Goal: Task Accomplishment & Management: Manage account settings

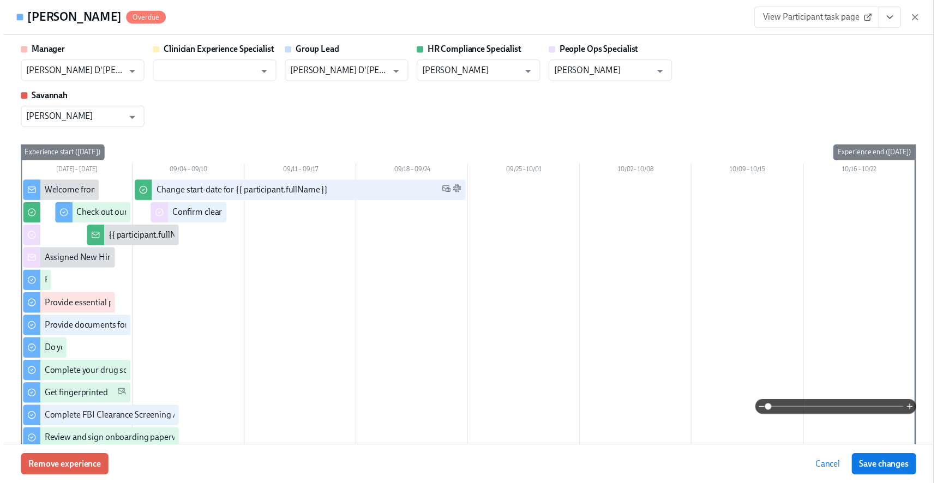
scroll to position [1155, 0]
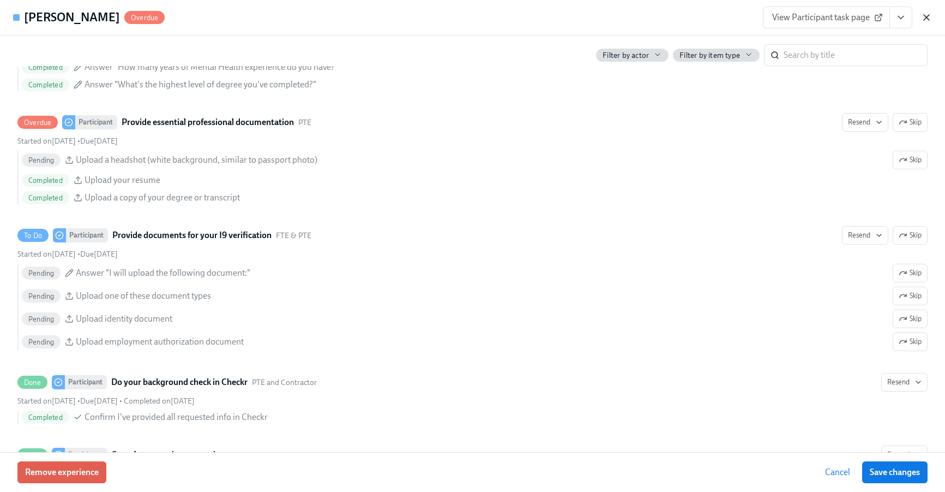
click at [921, 13] on icon "button" at bounding box center [926, 17] width 11 height 11
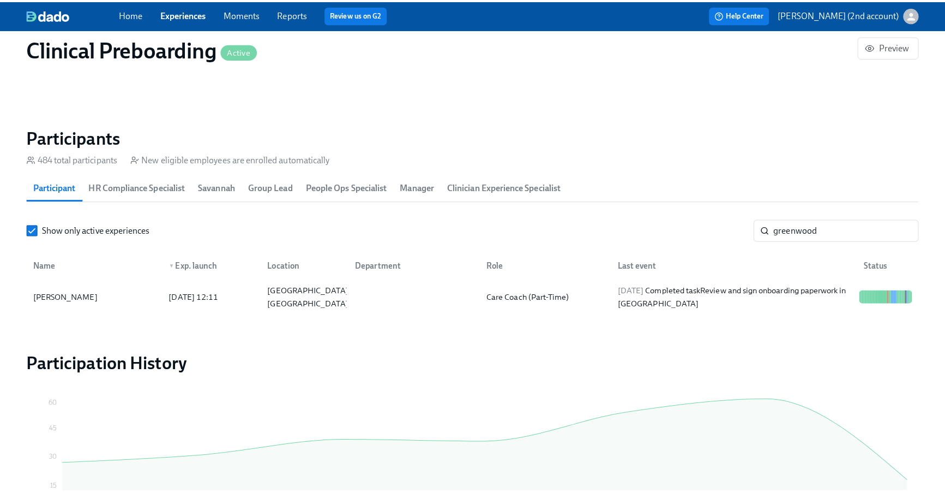
scroll to position [0, 13923]
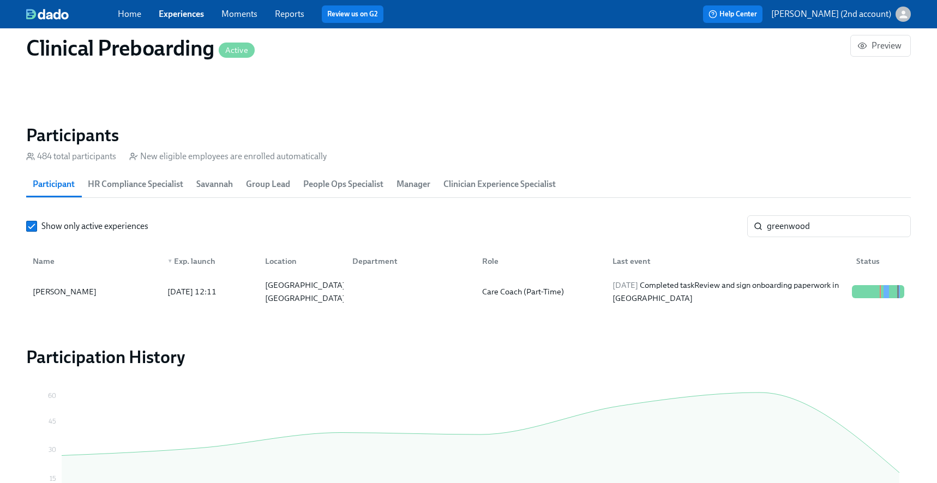
click at [840, 214] on section "Participants 484 total participants New eligible employees are enrolled automat…" at bounding box center [468, 217] width 885 height 187
click at [838, 221] on input "greenwood" at bounding box center [839, 226] width 144 height 22
paste input "Tatyanne Correa-Torres"
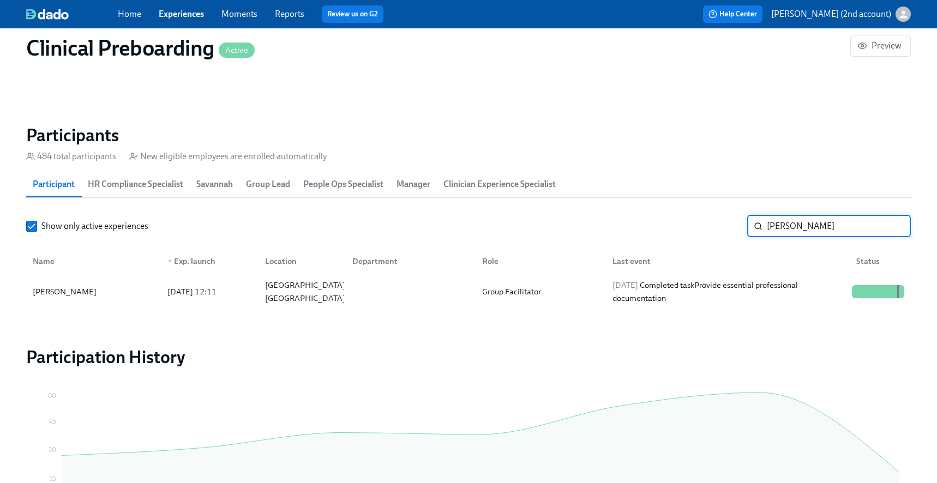
click at [822, 270] on div "Last event" at bounding box center [726, 261] width 244 height 22
click at [820, 280] on div "2025/09/08 Completed task Provide essential professional documentation" at bounding box center [727, 292] width 239 height 26
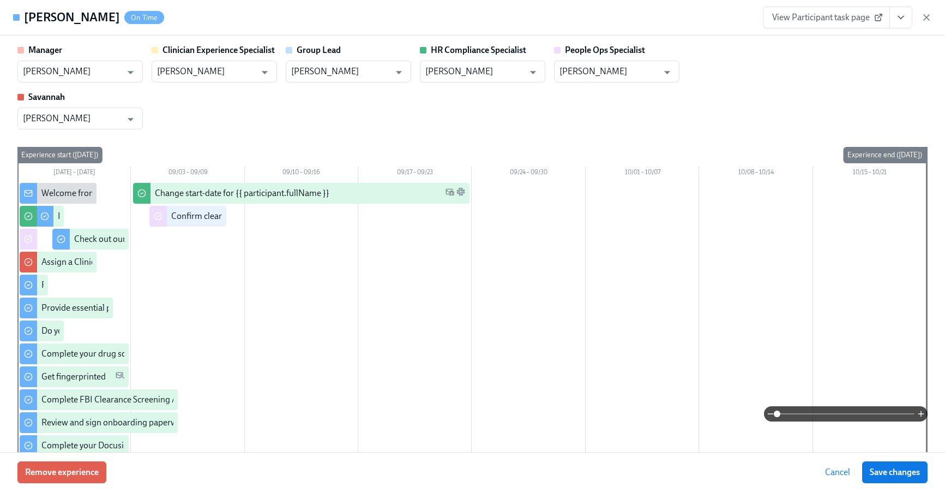
click at [897, 22] on icon "View task page" at bounding box center [901, 17] width 11 height 11
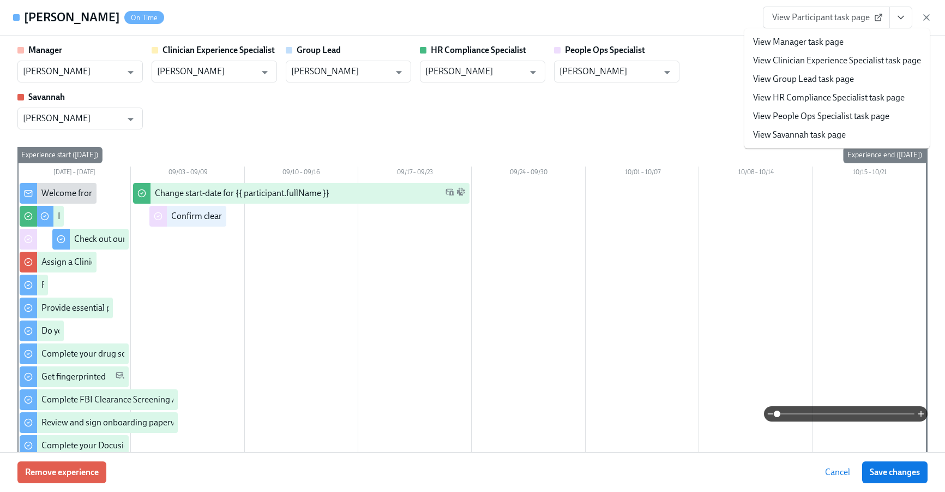
click at [847, 113] on link "View People Ops Specialist task page" at bounding box center [821, 116] width 136 height 12
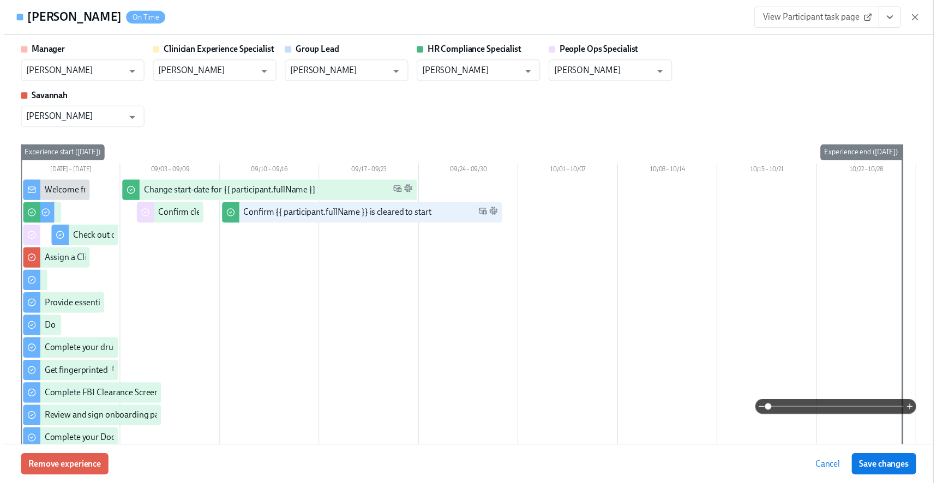
scroll to position [0, 13931]
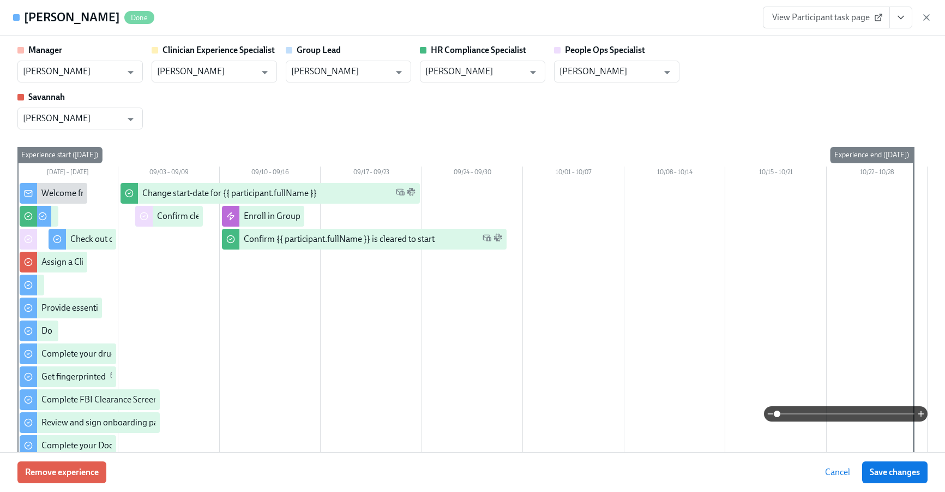
click at [924, 16] on icon "button" at bounding box center [926, 17] width 11 height 11
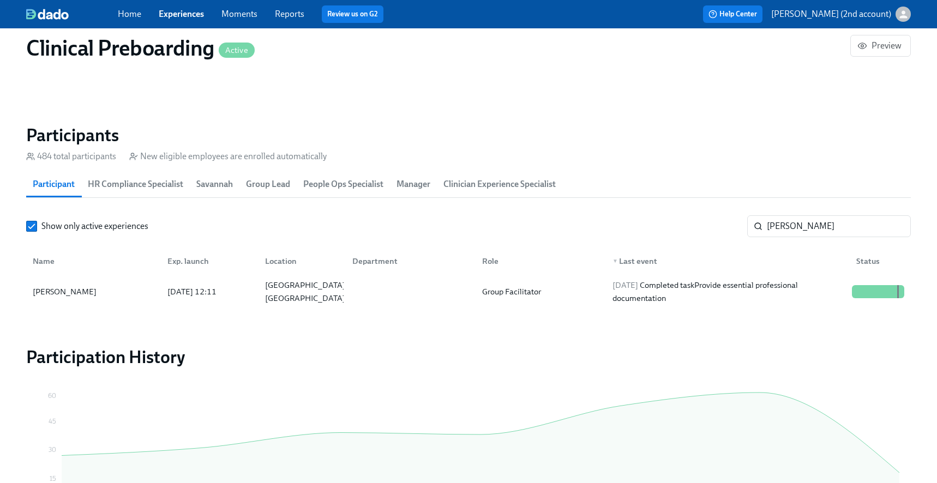
scroll to position [0, 13923]
click at [865, 226] on input "Tatyanne Correa-Torres" at bounding box center [839, 226] width 144 height 22
click at [865, 225] on input "Tatyanne Correa-Torres" at bounding box center [839, 226] width 144 height 22
paste input "effaney Daniel"
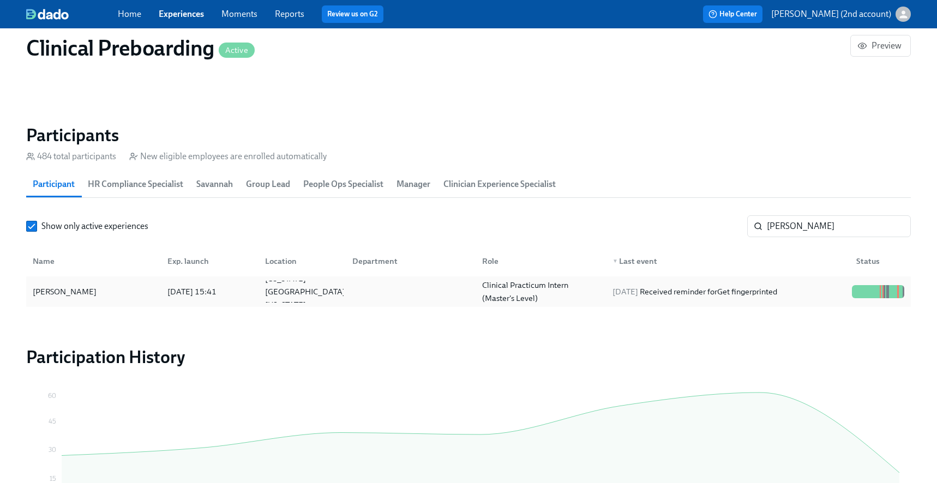
click at [782, 286] on div "2025/09/03 Received reminder for Get fingerprinted" at bounding box center [694, 291] width 173 height 13
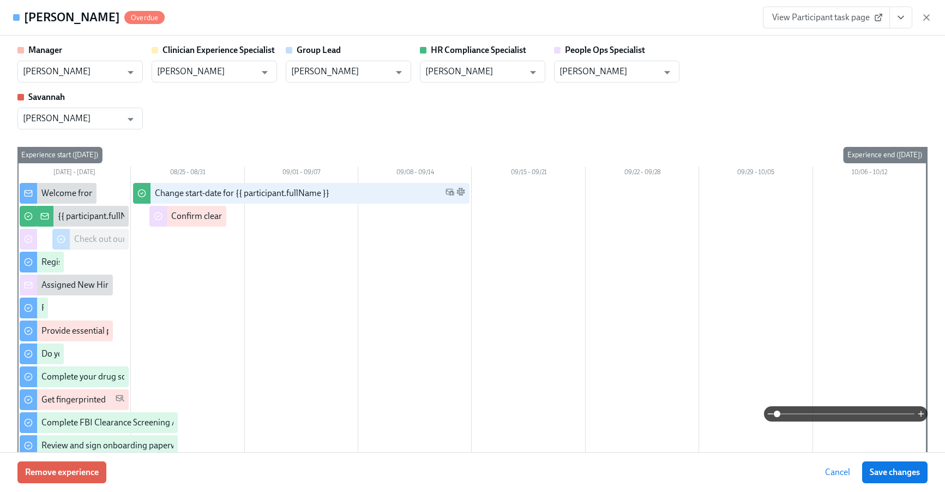
click at [906, 16] on icon "View task page" at bounding box center [901, 17] width 11 height 11
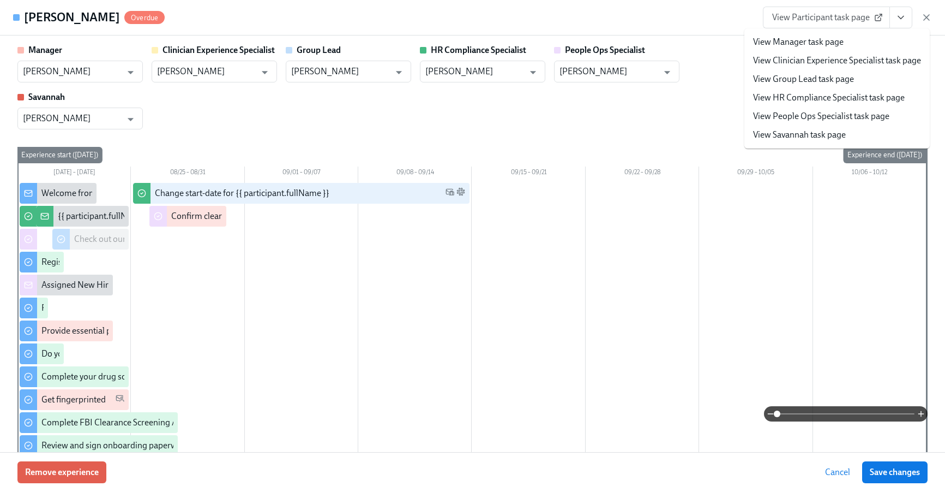
click at [858, 115] on link "View People Ops Specialist task page" at bounding box center [821, 116] width 136 height 12
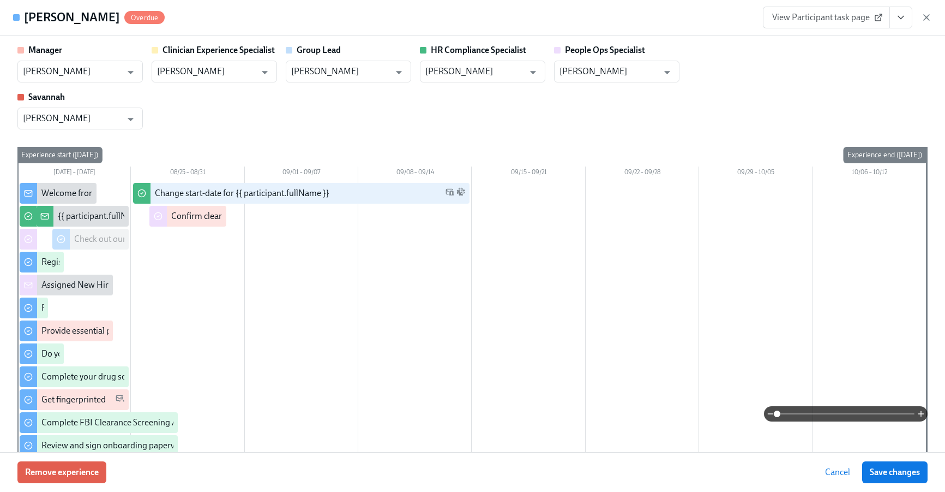
click at [928, 17] on icon "button" at bounding box center [926, 17] width 11 height 11
click at [928, 20] on div "Home Experiences Moments Reports Review us on G2 Help Center Jackie Jean (2nd a…" at bounding box center [468, 14] width 937 height 28
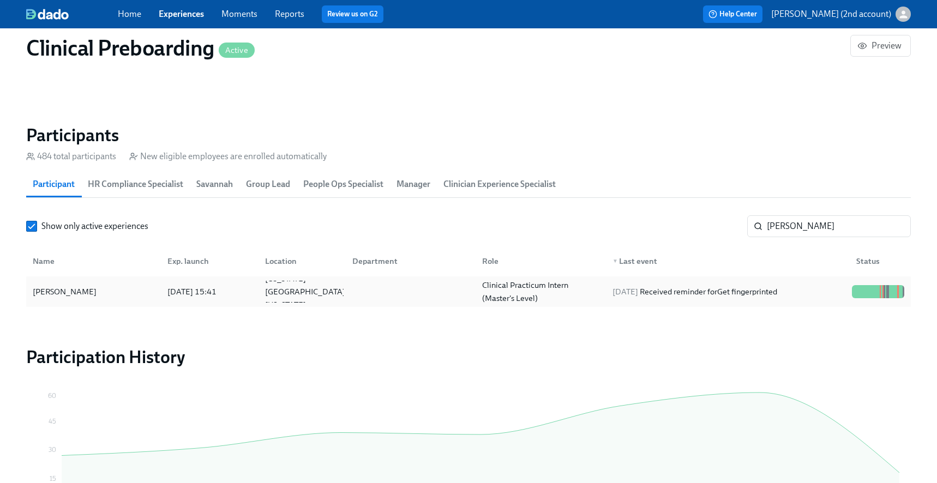
scroll to position [0, 13931]
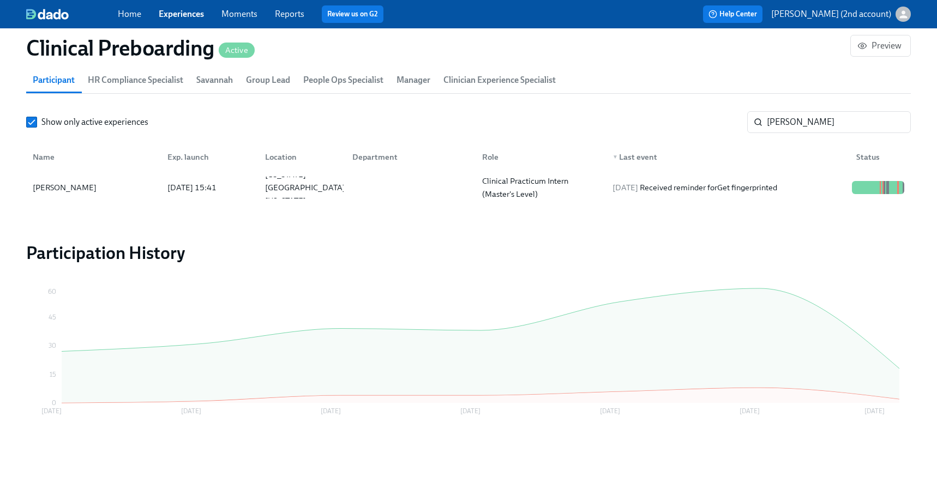
click at [705, 170] on div "Name Exp. launch Location Department Role ▼ Last event Status" at bounding box center [468, 154] width 885 height 35
click at [699, 184] on div "2025/09/03 Received reminder for Get fingerprinted" at bounding box center [694, 187] width 173 height 13
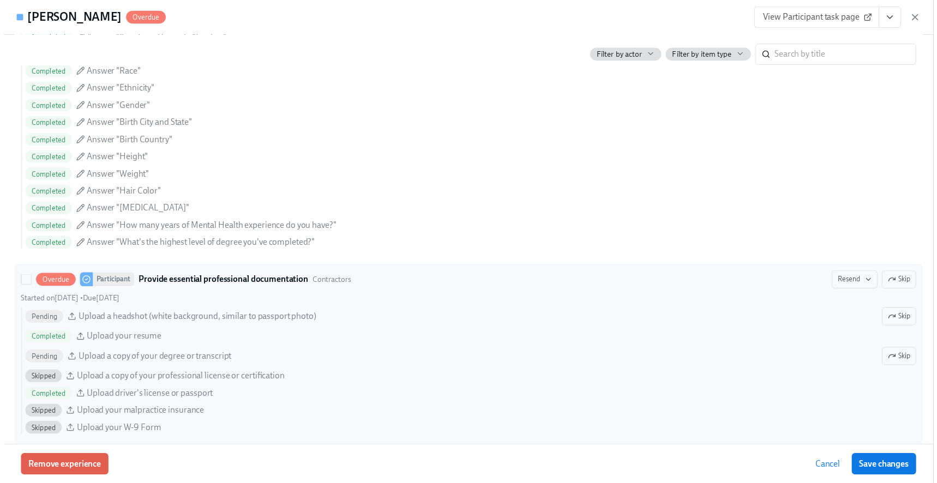
scroll to position [927, 0]
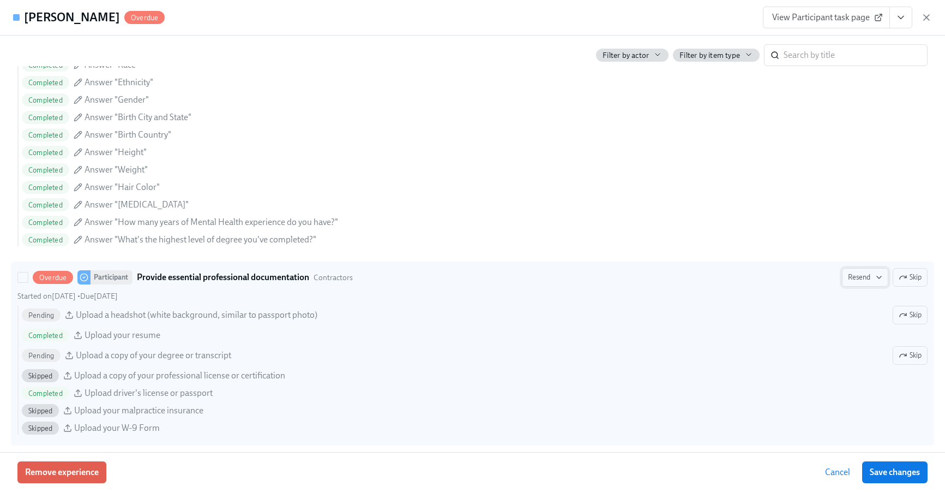
click at [863, 279] on span "Resend" at bounding box center [865, 277] width 34 height 11
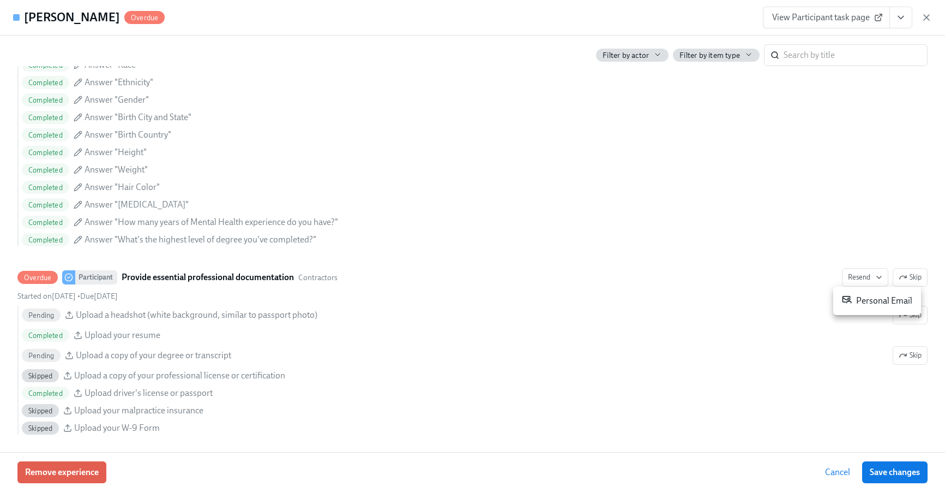
click at [857, 296] on div "Personal Email" at bounding box center [877, 300] width 70 height 13
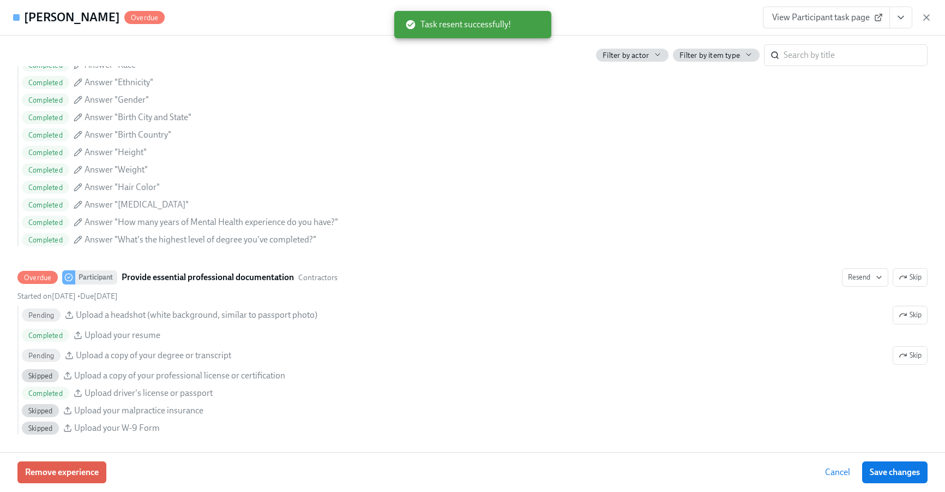
drag, startPoint x: 923, startPoint y: 17, endPoint x: 860, endPoint y: 1, distance: 65.5
click at [924, 17] on icon "button" at bounding box center [926, 17] width 11 height 11
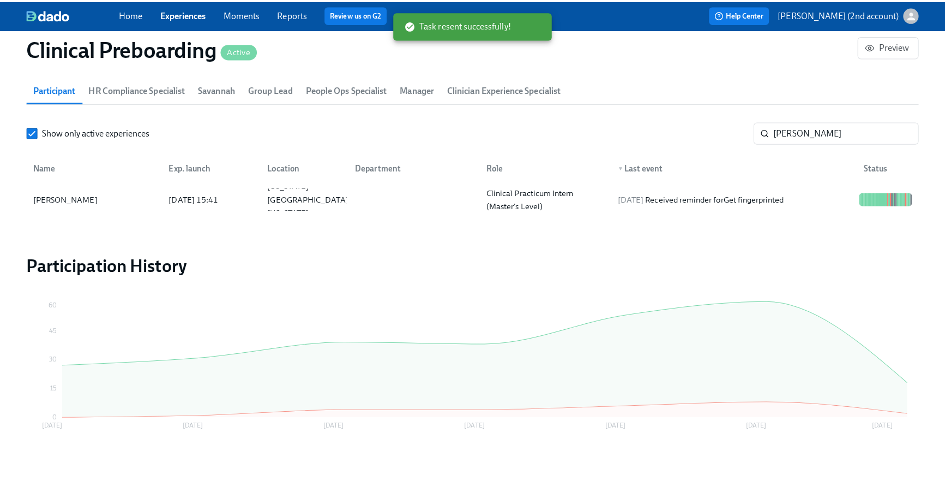
scroll to position [0, 13923]
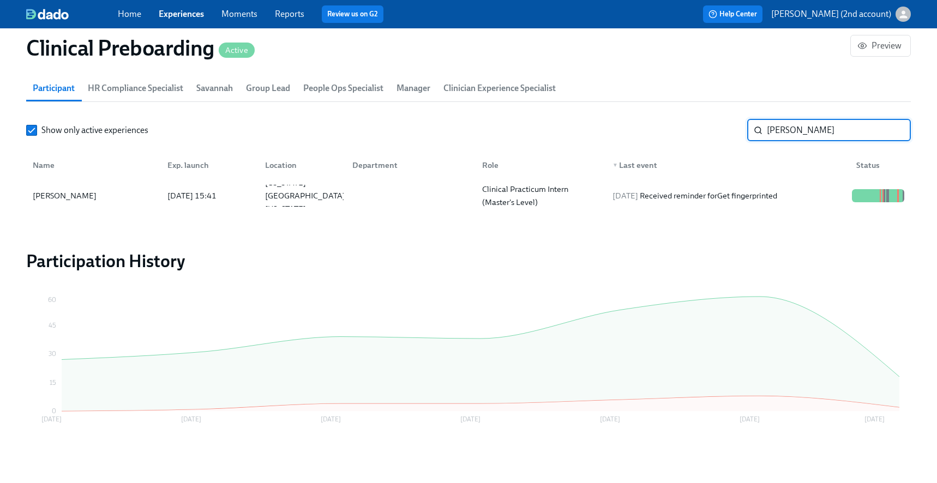
click at [842, 123] on input "Teffaney Daniel" at bounding box center [839, 130] width 144 height 22
paste input "Sara Foreman"
type input "Sara Foreman"
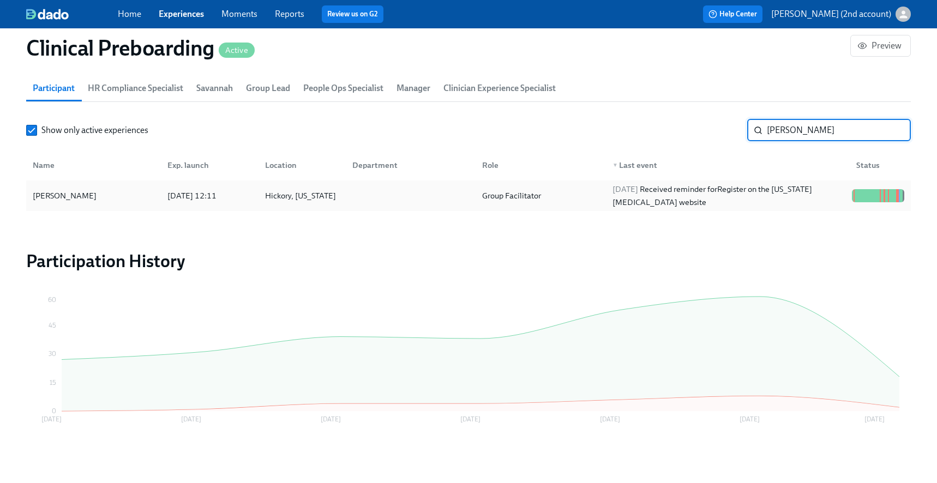
click at [603, 198] on div "Group Facilitator" at bounding box center [539, 196] width 130 height 22
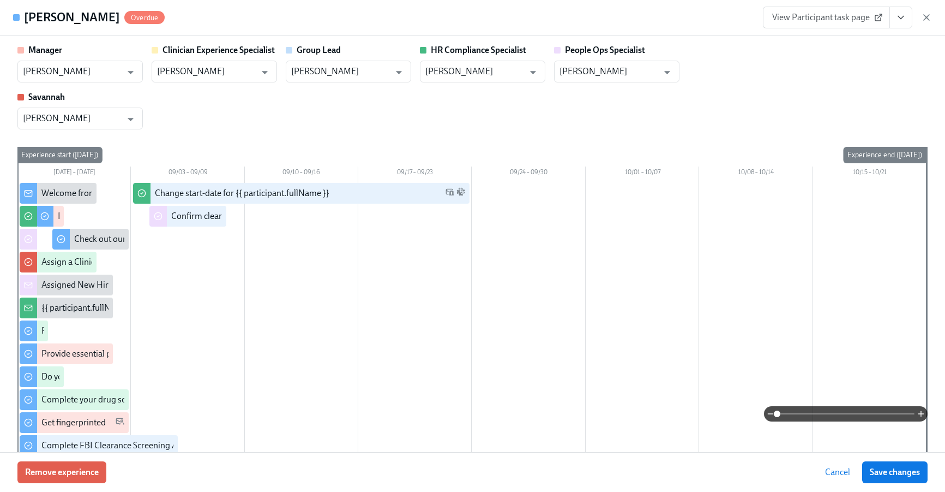
click at [900, 21] on icon "View task page" at bounding box center [901, 17] width 11 height 11
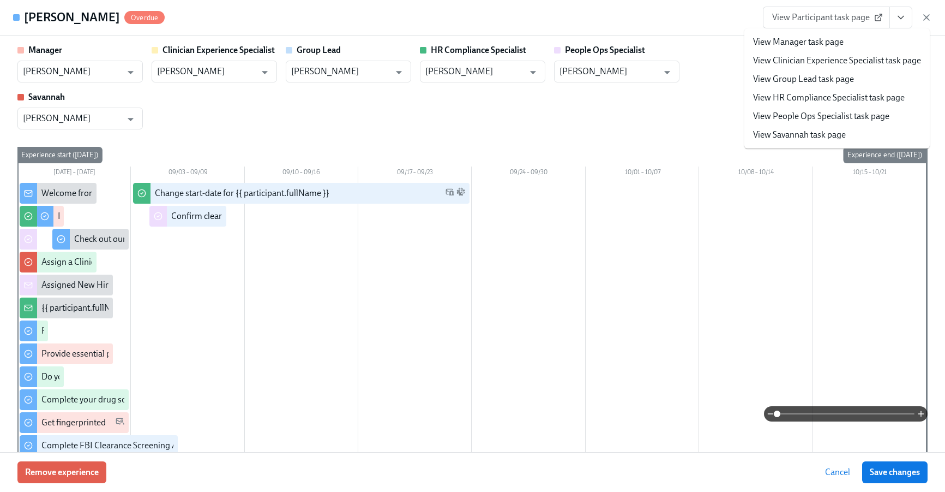
click at [850, 116] on link "View People Ops Specialist task page" at bounding box center [821, 116] width 136 height 12
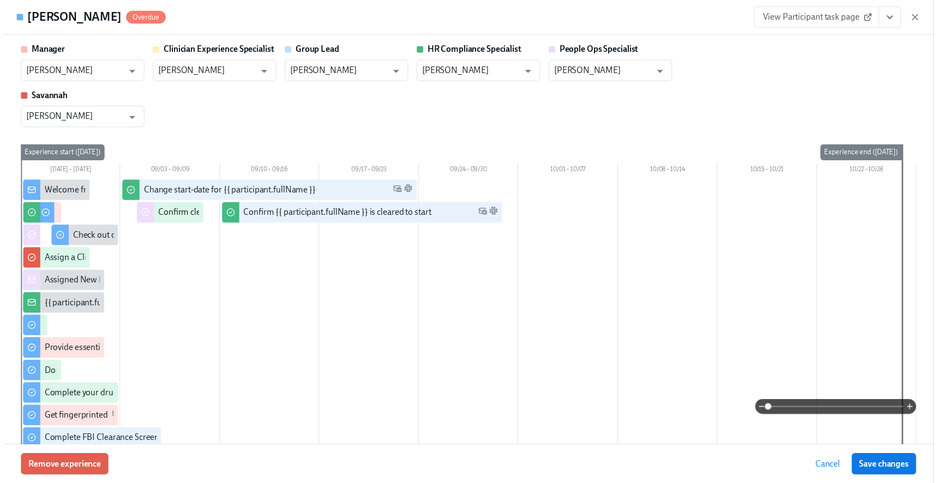
scroll to position [0, 13931]
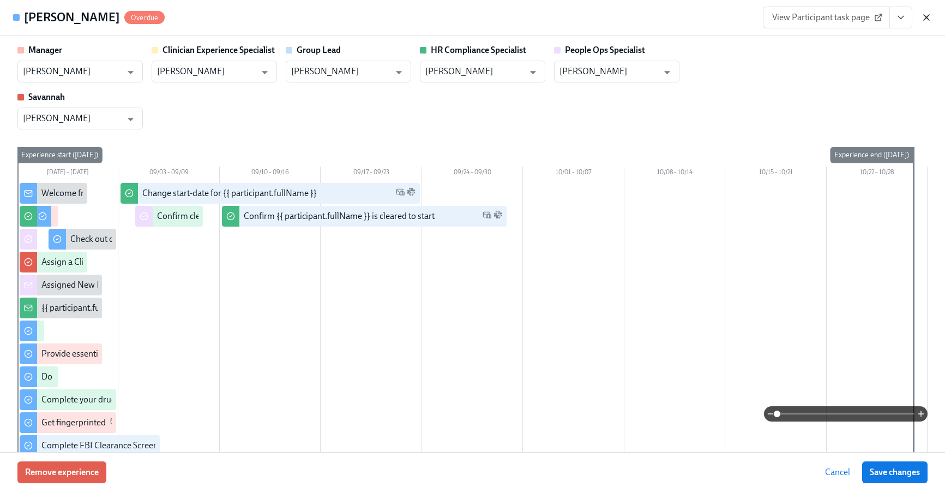
click at [930, 19] on icon "button" at bounding box center [926, 17] width 11 height 11
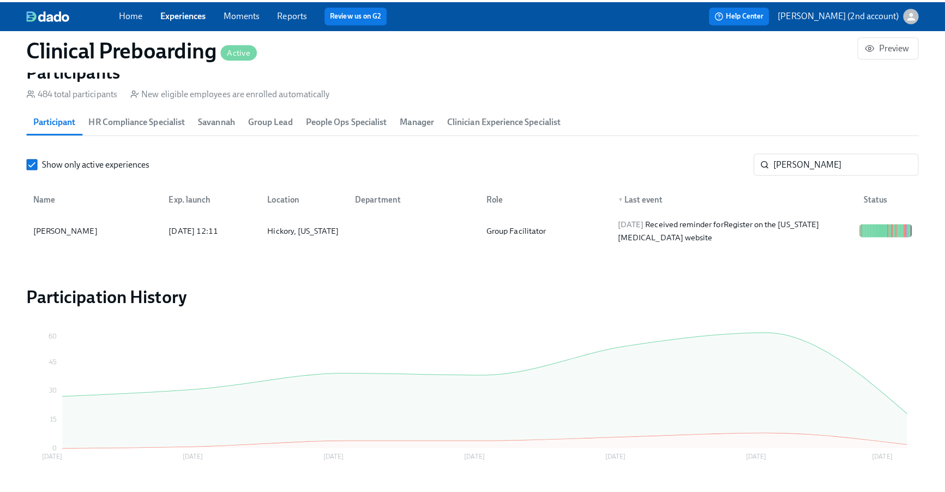
scroll to position [0, 13923]
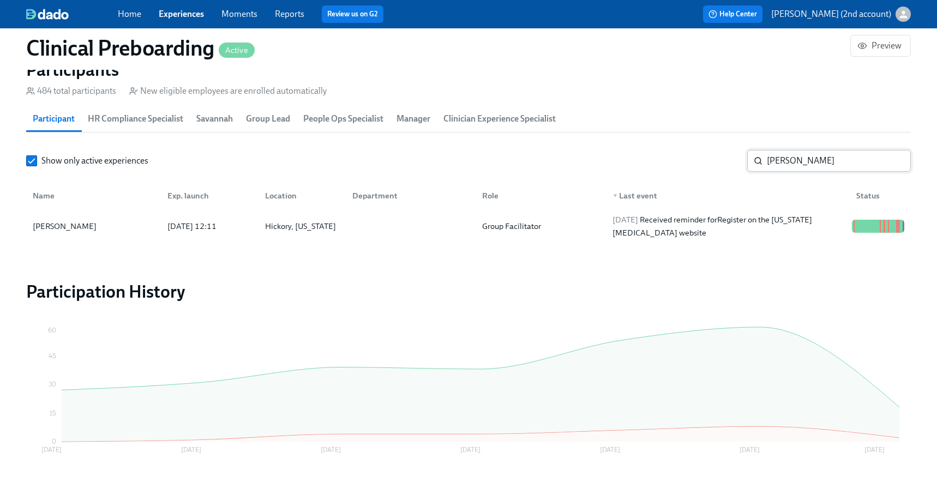
click at [822, 161] on input "Sara Foreman" at bounding box center [839, 161] width 144 height 22
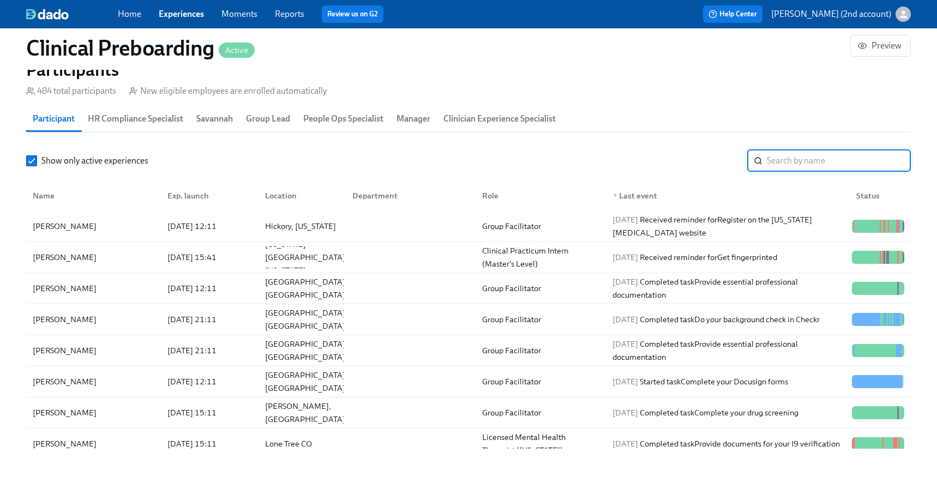
click at [783, 158] on input "search" at bounding box center [839, 161] width 144 height 22
paste input "Aydee Bailey"
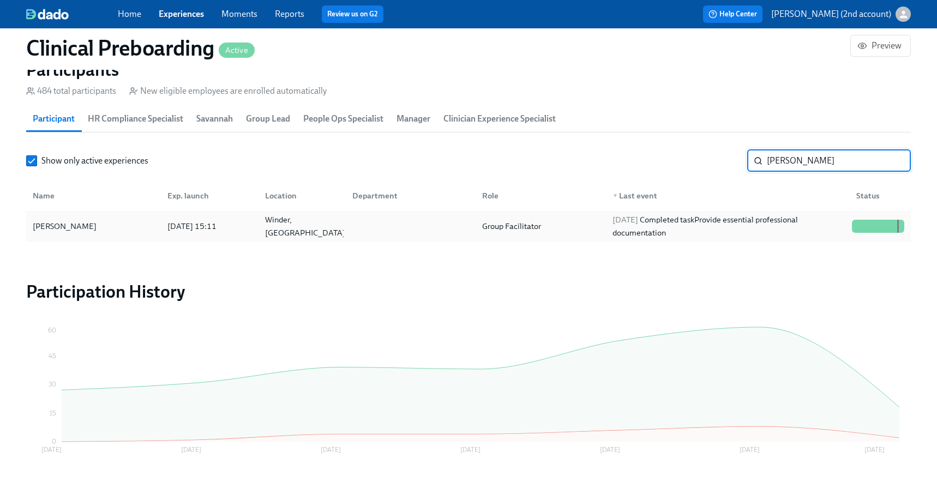
click at [744, 225] on div "2025/09/03 Completed task Provide essential professional documentation" at bounding box center [727, 226] width 239 height 26
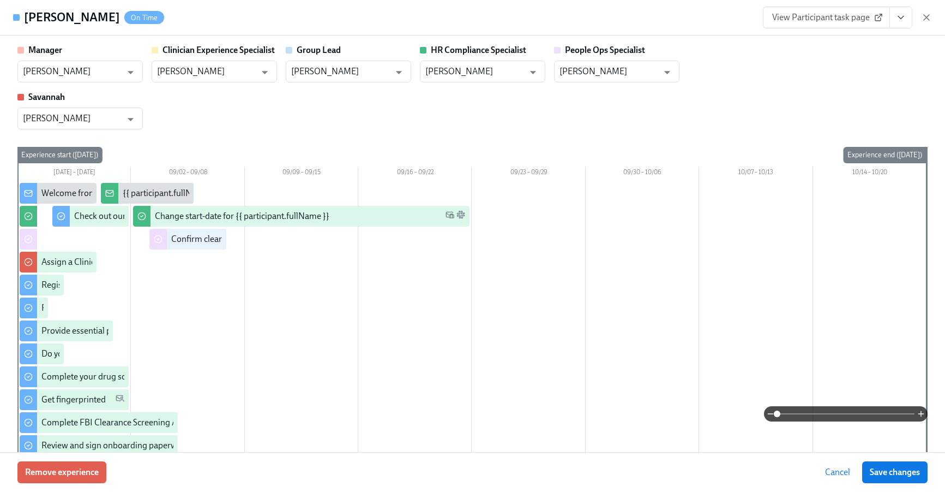
click at [901, 19] on icon "View task page" at bounding box center [901, 17] width 11 height 11
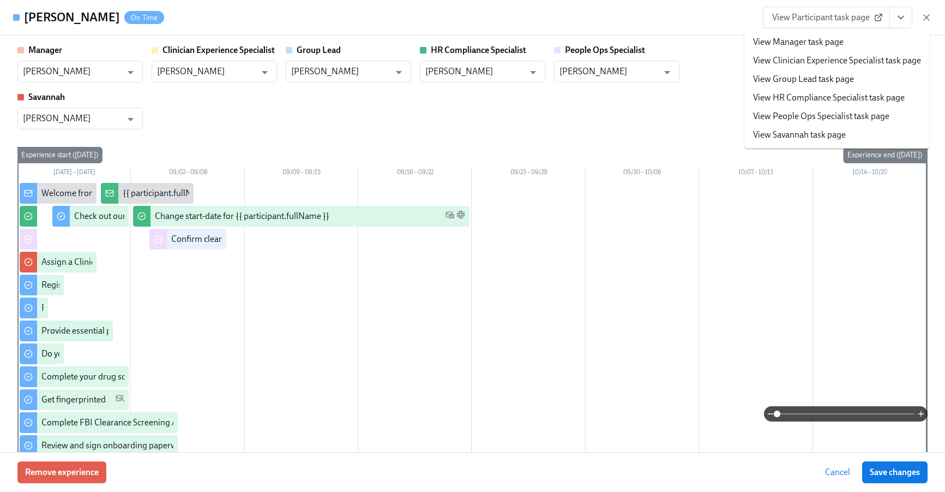
click at [848, 115] on link "View People Ops Specialist task page" at bounding box center [821, 116] width 136 height 12
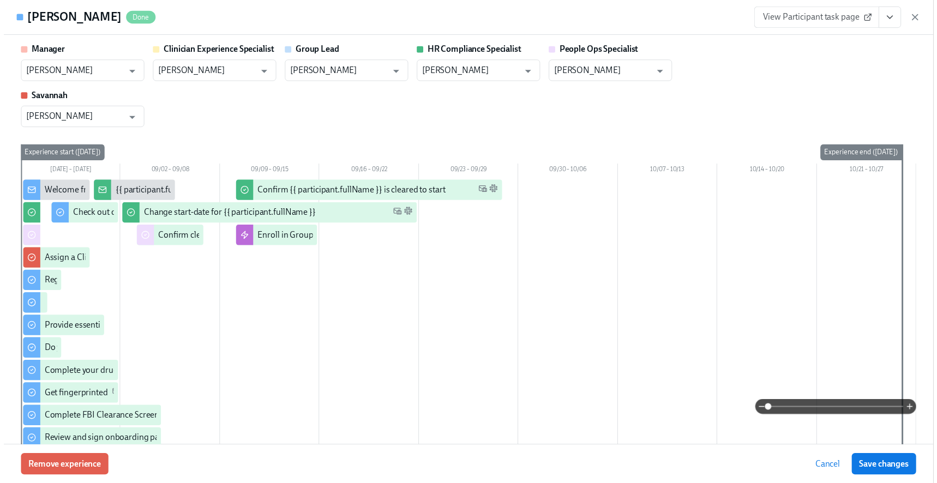
scroll to position [0, 13931]
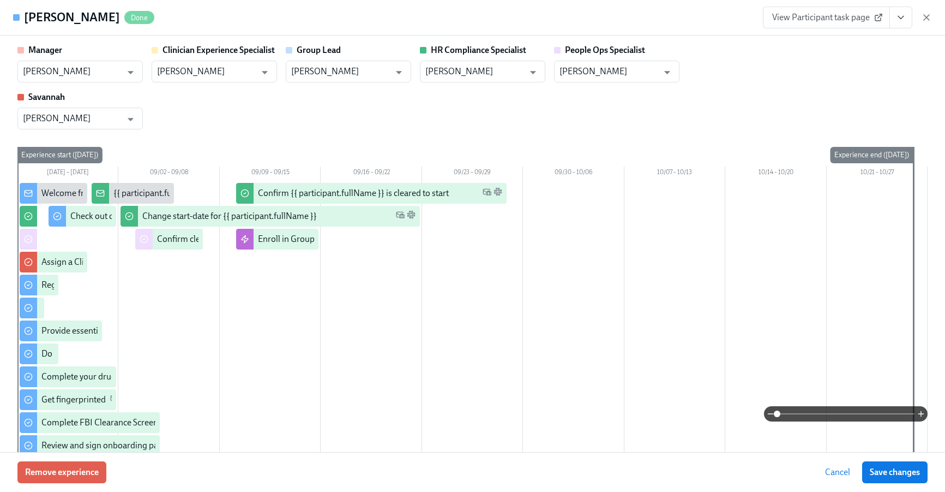
click at [925, 20] on icon "button" at bounding box center [926, 17] width 11 height 11
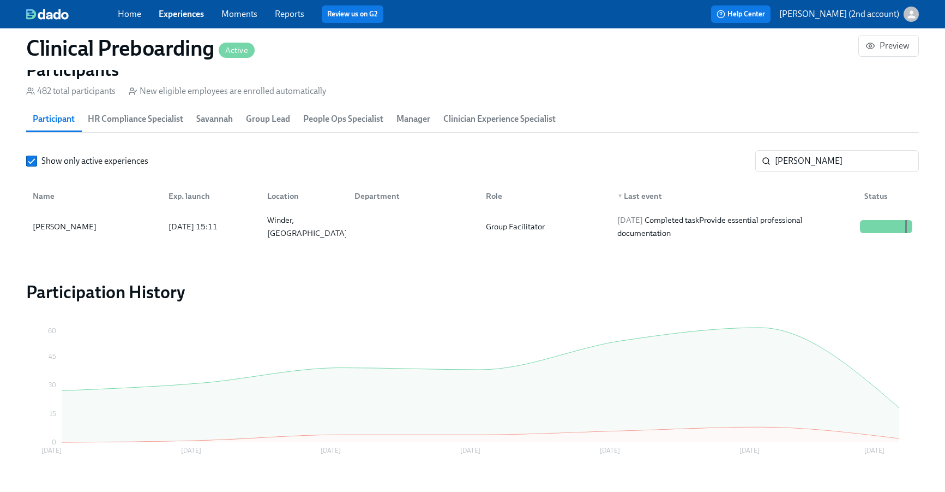
drag, startPoint x: 926, startPoint y: 17, endPoint x: 882, endPoint y: 176, distance: 165.4
click at [926, 17] on div "Home Experiences Moments Reports Review us on G2 Help Center Jackie Jean (2nd a…" at bounding box center [472, 14] width 945 height 28
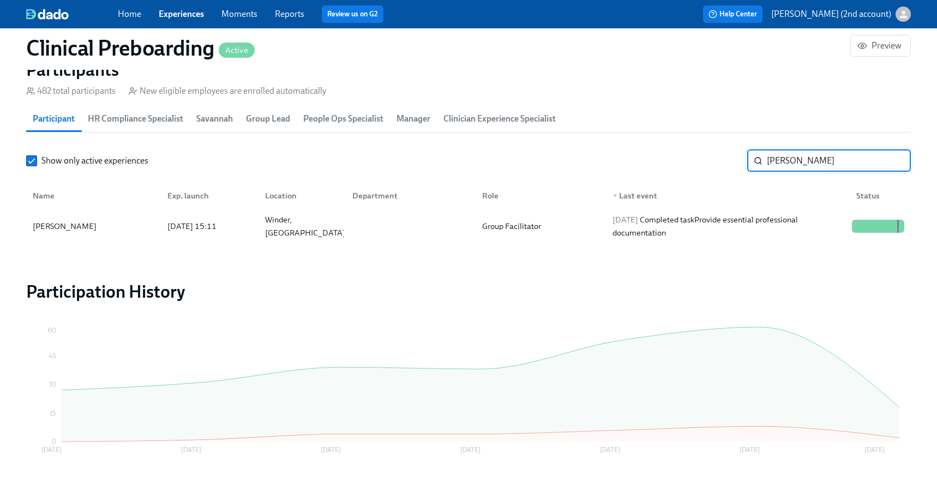
click at [842, 161] on input "Aydee Bailey" at bounding box center [839, 161] width 144 height 22
paste input "Toscha Wilkins"
click at [844, 215] on div "2025/09/04 Completed task Provide essential professional documentation" at bounding box center [727, 226] width 239 height 26
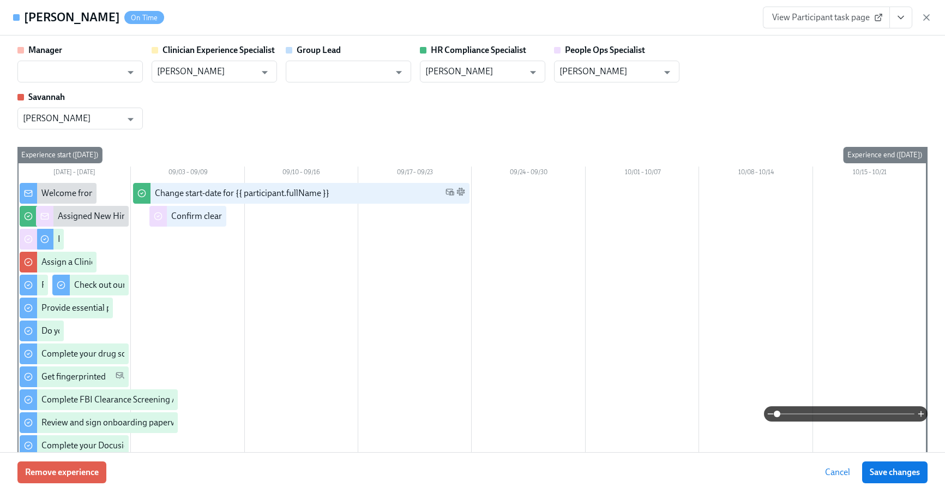
click at [896, 23] on button "View task page" at bounding box center [901, 18] width 23 height 22
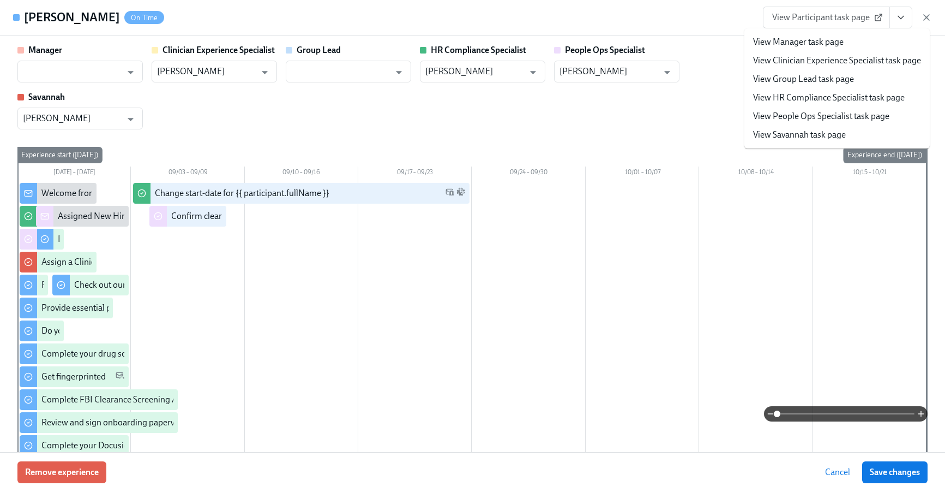
click at [837, 120] on link "View People Ops Specialist task page" at bounding box center [821, 116] width 136 height 12
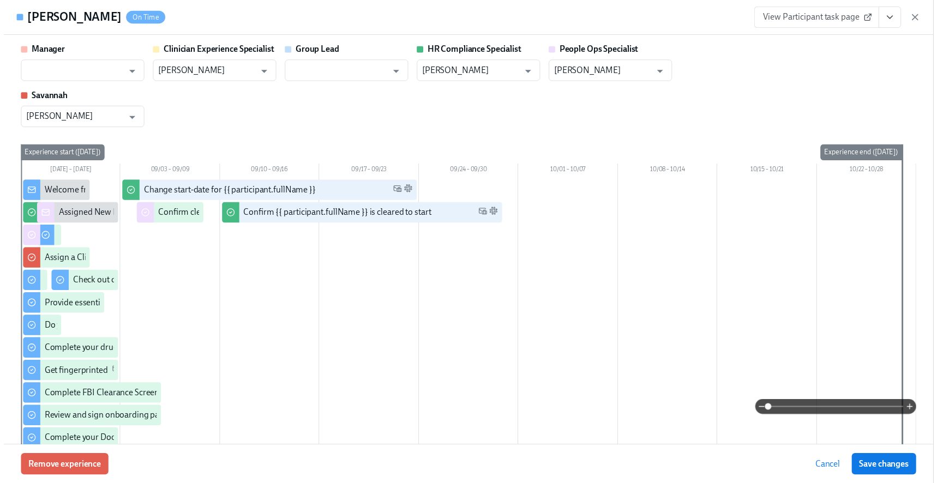
scroll to position [0, 13931]
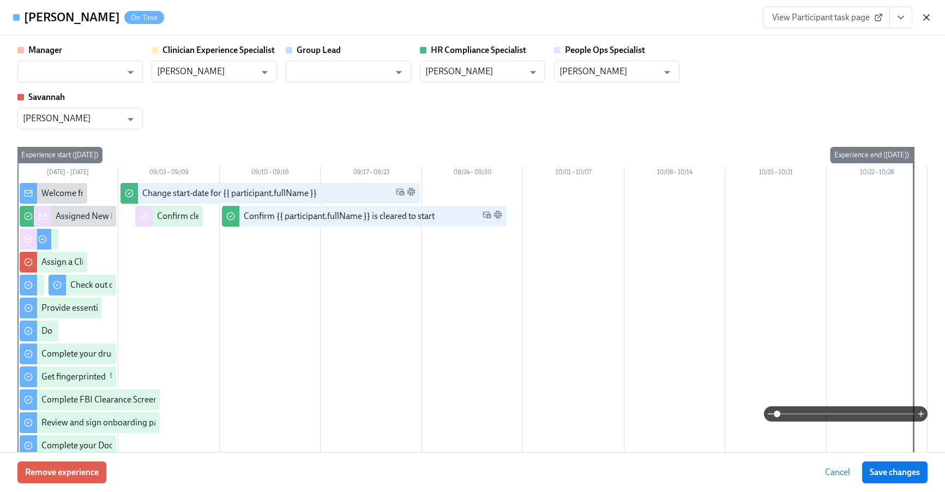
click at [928, 19] on icon "button" at bounding box center [926, 17] width 5 height 5
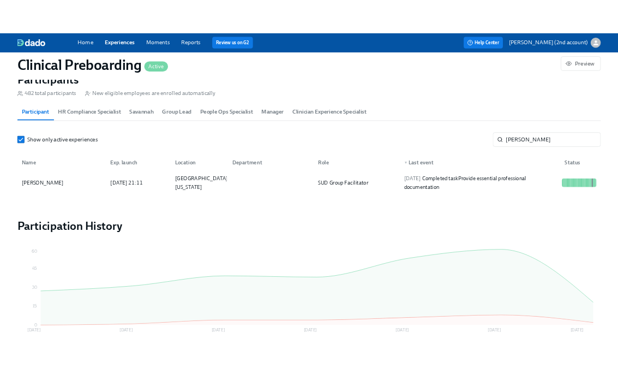
scroll to position [0, 13923]
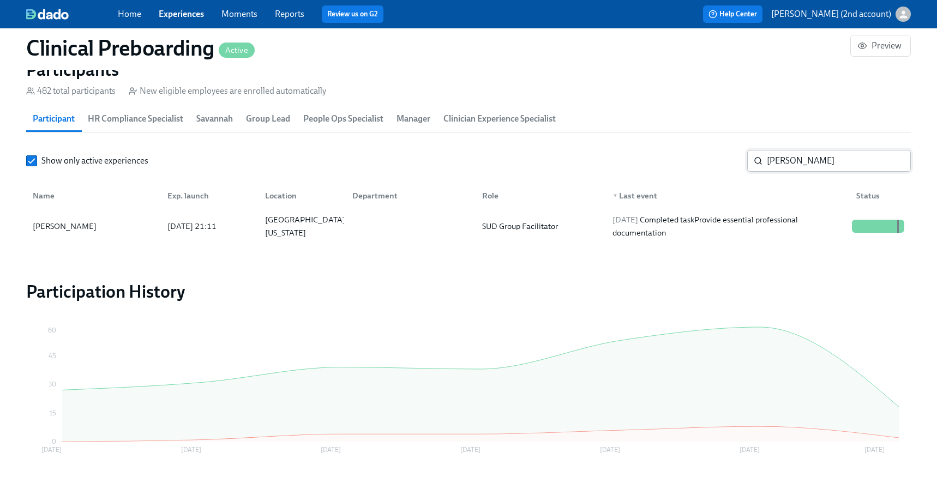
click at [846, 164] on input "Toscha Wilkins" at bounding box center [839, 161] width 144 height 22
paste input "Femi Adeyanju"
click at [791, 229] on div "2025/08/29 Completed task Register on the Pennsylvania Child Abuse website" at bounding box center [727, 226] width 239 height 26
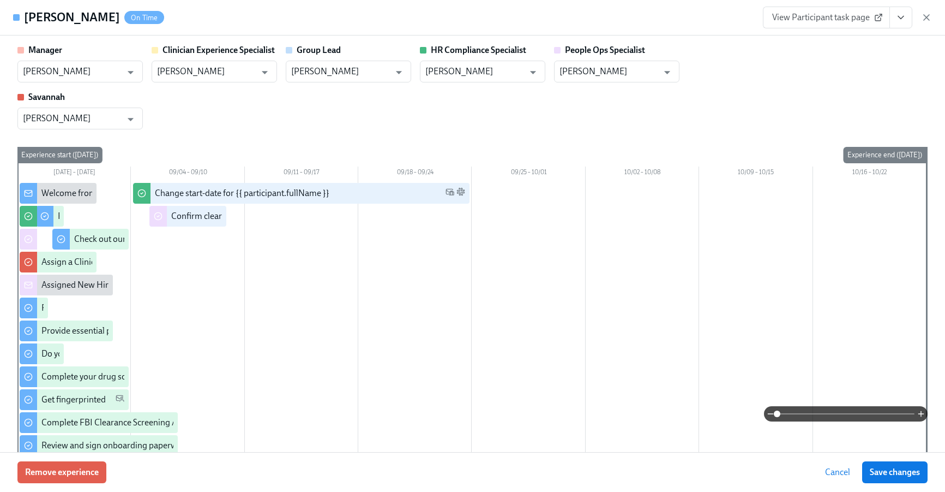
click at [904, 23] on button "View task page" at bounding box center [901, 18] width 23 height 22
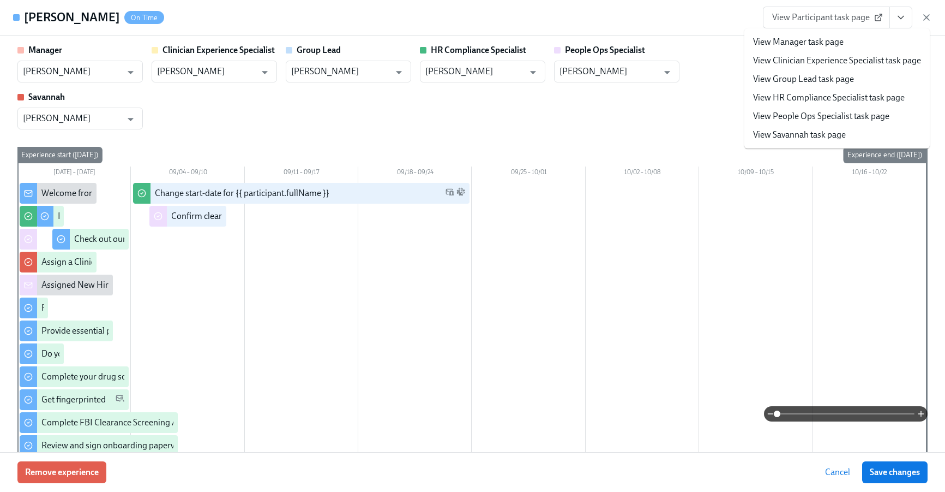
click at [861, 111] on link "View People Ops Specialist task page" at bounding box center [821, 116] width 136 height 12
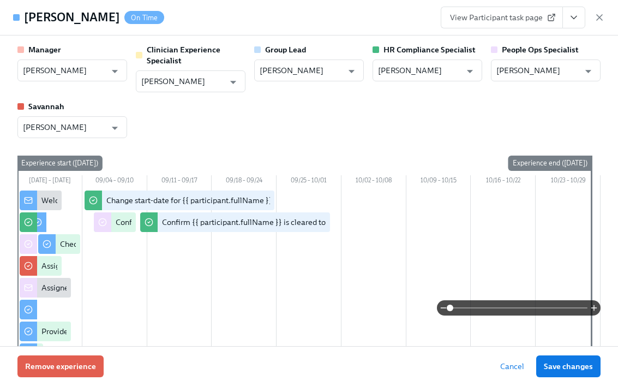
scroll to position [0, 13931]
click at [598, 15] on icon "button" at bounding box center [599, 17] width 5 height 5
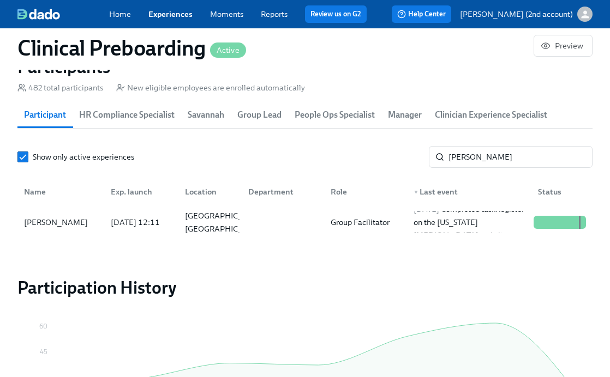
click at [500, 149] on section "Participants 482 total participants New eligible employees are enrolled automat…" at bounding box center [304, 149] width 575 height 186
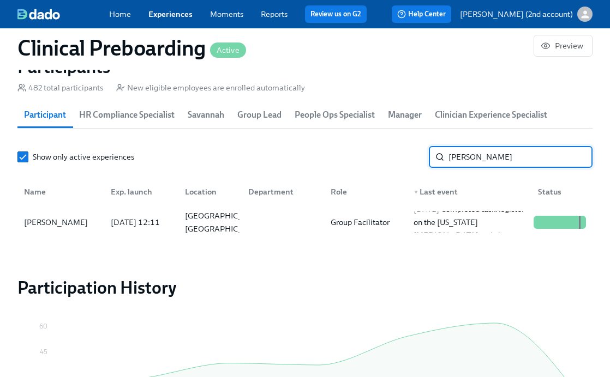
click at [496, 159] on input "Femi Adeyanju" at bounding box center [520, 157] width 144 height 22
paste input "Samantha Miller"
click at [411, 231] on div "2025/09/02 Completed task Check out our recommended laptop specs" at bounding box center [469, 222] width 120 height 39
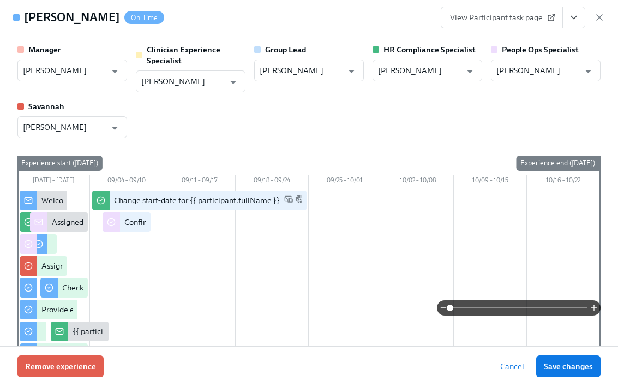
click at [568, 18] on icon "View task page" at bounding box center [573, 17] width 11 height 11
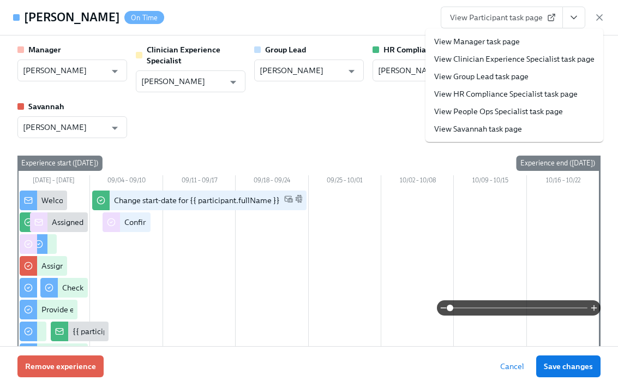
click at [490, 109] on link "View People Ops Specialist task page" at bounding box center [498, 111] width 129 height 11
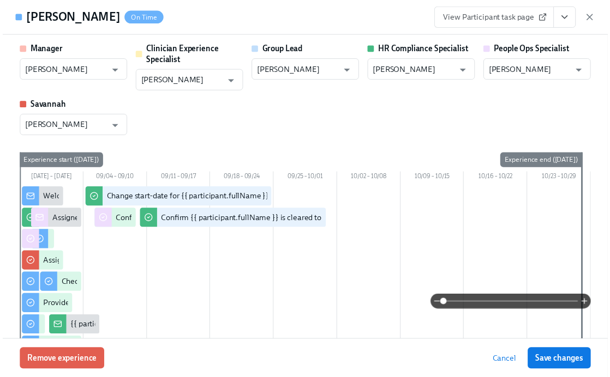
scroll to position [0, 14241]
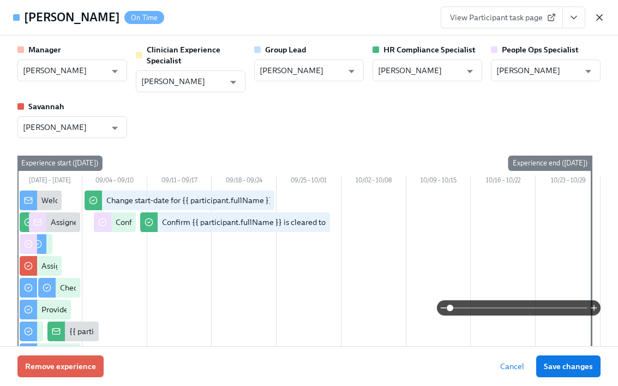
click at [598, 21] on icon "button" at bounding box center [599, 17] width 11 height 11
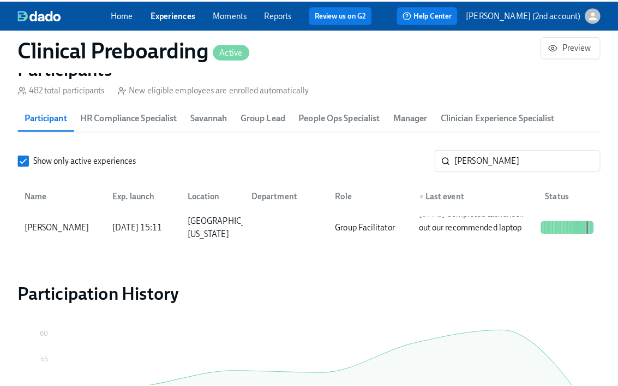
scroll to position [0, 14233]
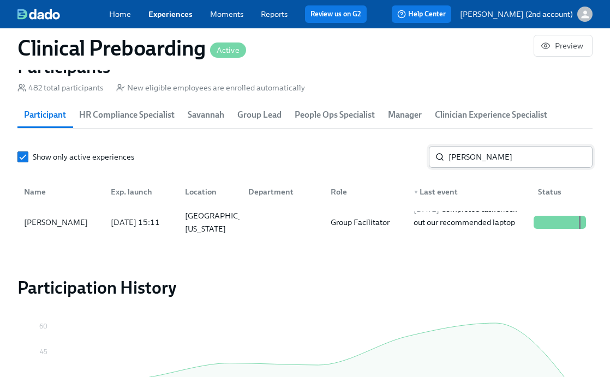
click at [518, 167] on input "Samantha Miller" at bounding box center [520, 157] width 144 height 22
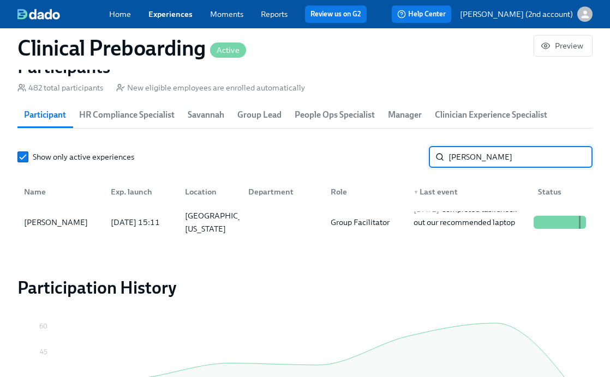
click at [518, 167] on input "Samantha Miller" at bounding box center [520, 157] width 144 height 22
paste input "Angelique Davis"
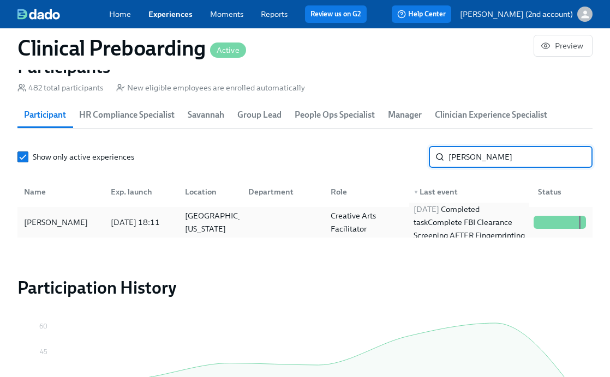
click at [495, 220] on div "2025/08/30 Completed task Complete FBI Clearance Screening AFTER Fingerprinting" at bounding box center [469, 222] width 120 height 39
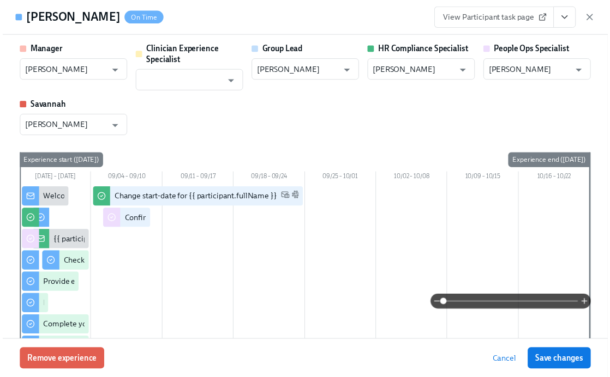
scroll to position [0, 14241]
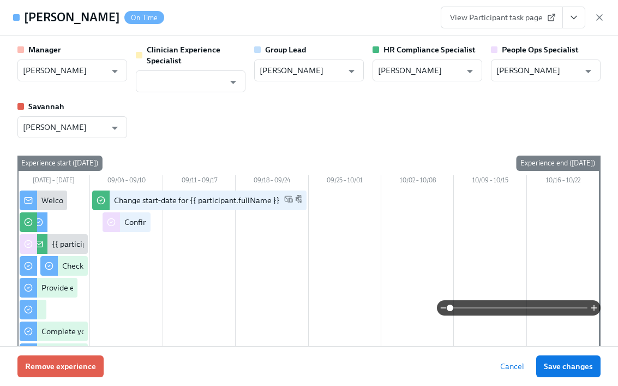
click at [605, 10] on div "Angelique Davis On Time View Participant task page" at bounding box center [309, 17] width 618 height 35
click at [603, 15] on icon "button" at bounding box center [599, 17] width 11 height 11
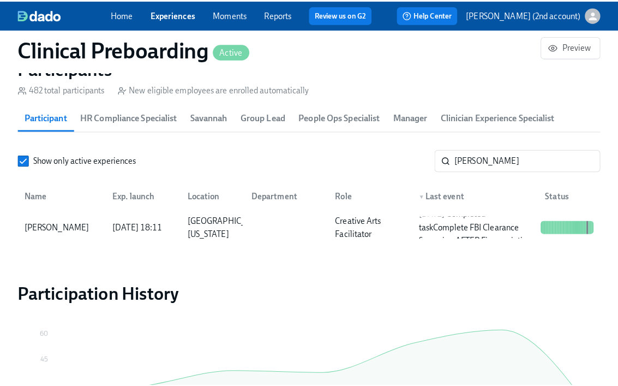
scroll to position [0, 14233]
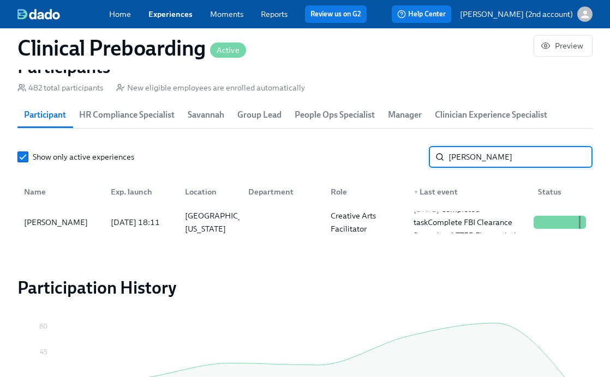
click at [469, 159] on input "Angelique Davis" at bounding box center [520, 157] width 144 height 22
click at [447, 225] on div "2025/08/30 Completed task Complete FBI Clearance Screening AFTER Fingerprinting" at bounding box center [469, 222] width 120 height 39
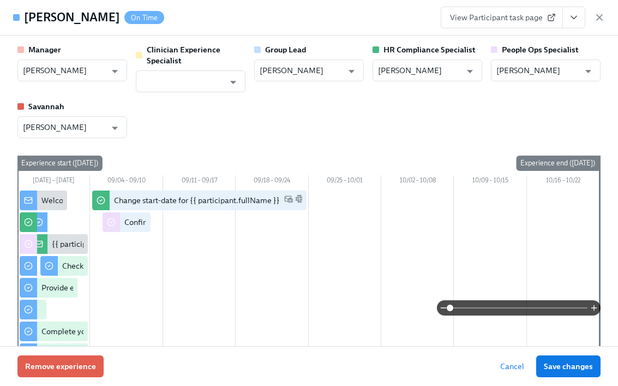
click at [573, 23] on button "View task page" at bounding box center [573, 18] width 23 height 22
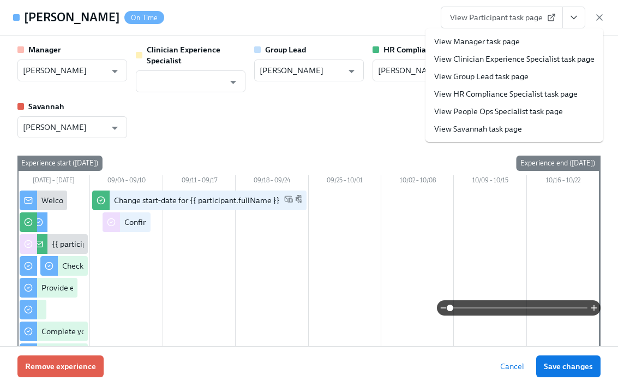
click at [527, 111] on link "View People Ops Specialist task page" at bounding box center [498, 111] width 129 height 11
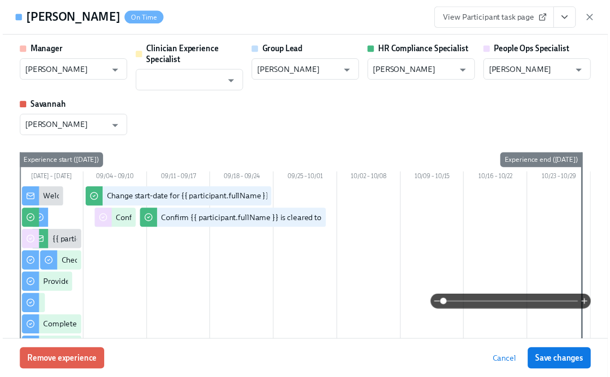
scroll to position [0, 14241]
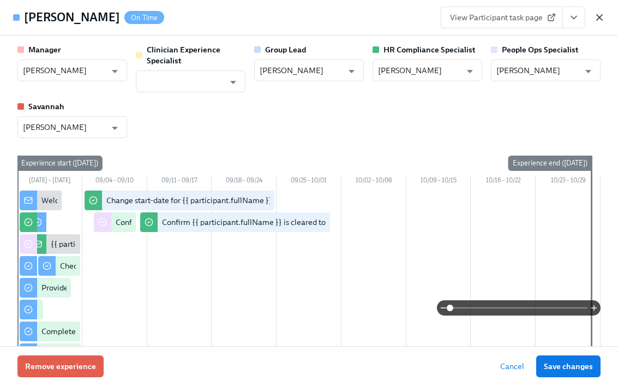
click at [600, 17] on icon "button" at bounding box center [599, 17] width 5 height 5
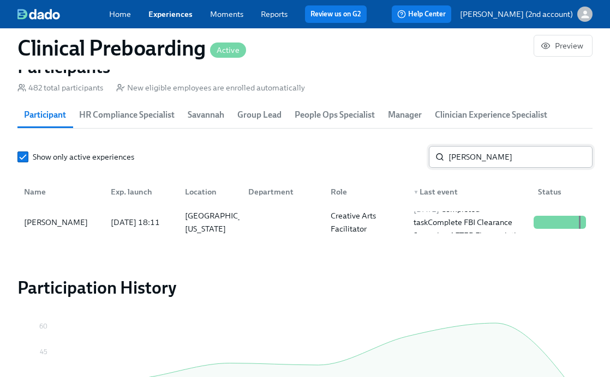
scroll to position [0, 14233]
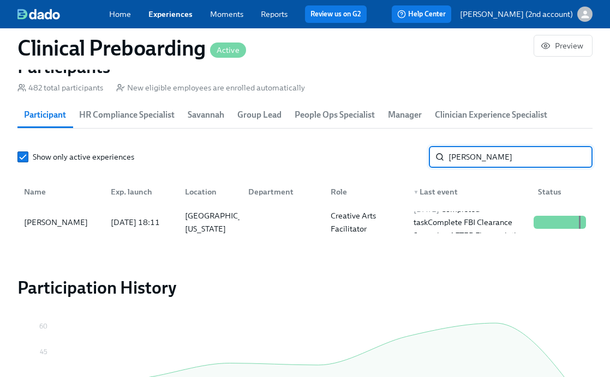
click at [494, 161] on input "Angelique Davis" at bounding box center [520, 157] width 144 height 22
paste input "[PERSON_NAME]"
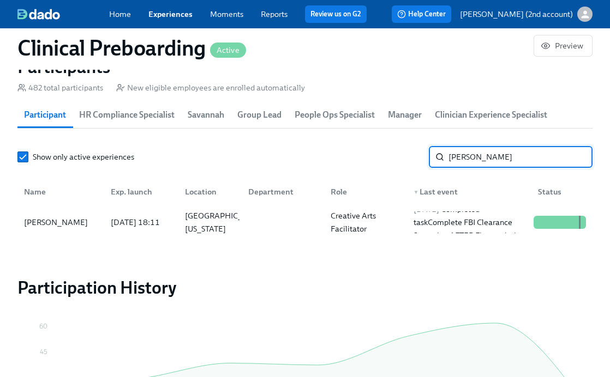
click at [494, 161] on input "Angelique Davis" at bounding box center [520, 157] width 144 height 22
click at [494, 161] on input "Angelique DaLaurin Taylorvis" at bounding box center [520, 157] width 144 height 22
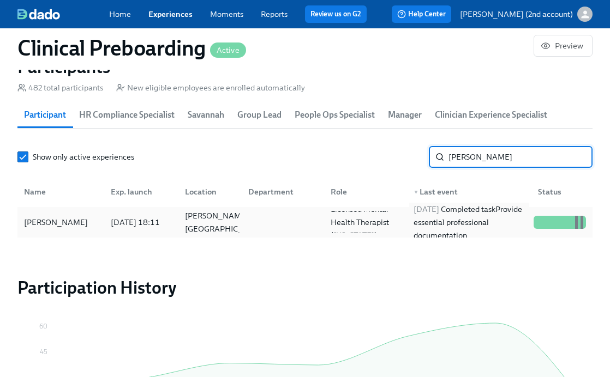
click at [446, 229] on div "2025/09/01 Completed task Provide essential professional documentation" at bounding box center [469, 222] width 120 height 39
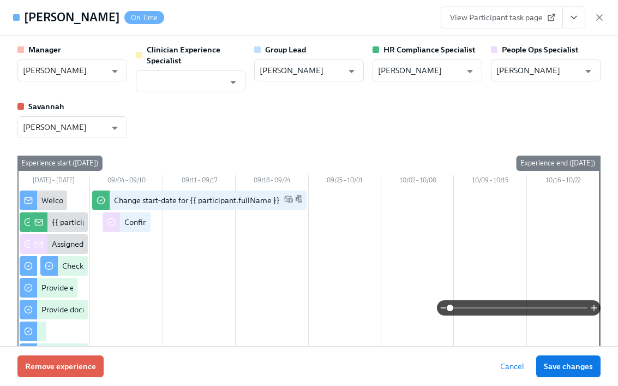
click at [576, 23] on button "View task page" at bounding box center [573, 18] width 23 height 22
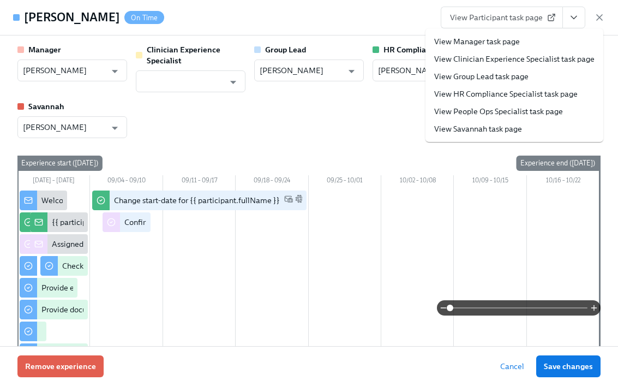
click at [526, 109] on link "View People Ops Specialist task page" at bounding box center [498, 111] width 129 height 11
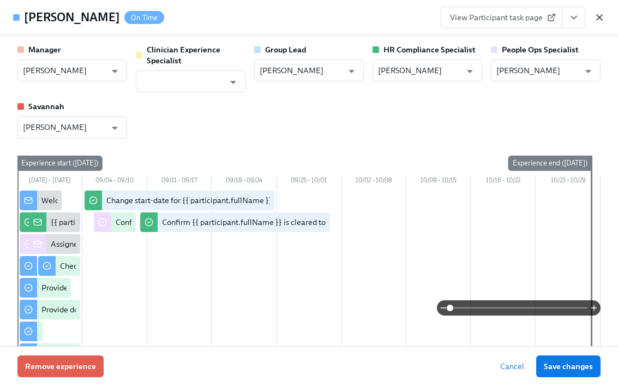
click at [604, 19] on icon "button" at bounding box center [599, 17] width 11 height 11
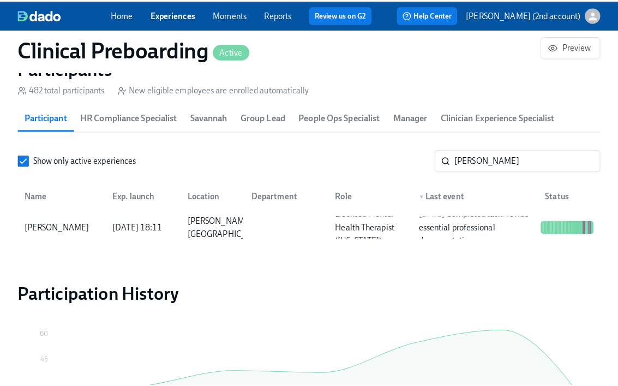
scroll to position [0, 14233]
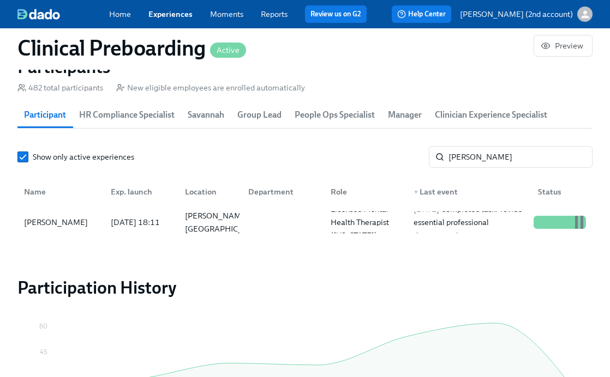
click at [487, 147] on section "Participants 482 total participants New eligible employees are enrolled automat…" at bounding box center [304, 149] width 575 height 186
click at [485, 160] on input "[PERSON_NAME]" at bounding box center [520, 157] width 144 height 22
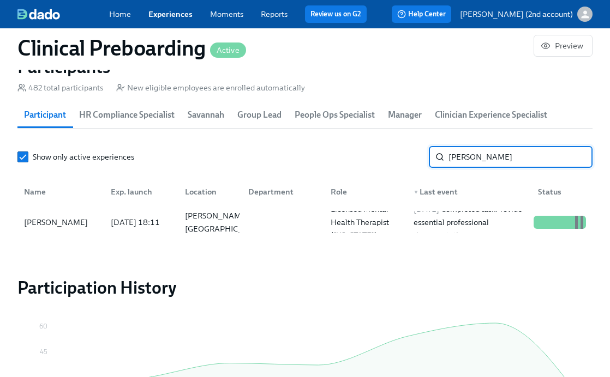
click at [485, 160] on input "[PERSON_NAME]" at bounding box center [520, 157] width 144 height 22
paste input "Jana Hutzenbile"
click at [469, 227] on div "2025/09/03 Completed task Do your background check in Checkr" at bounding box center [469, 222] width 120 height 26
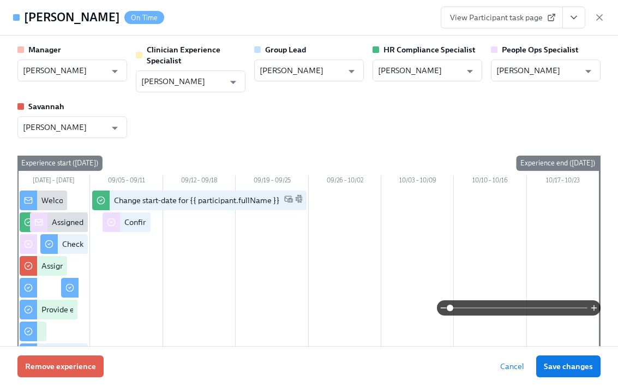
click at [574, 20] on icon "View task page" at bounding box center [573, 17] width 11 height 11
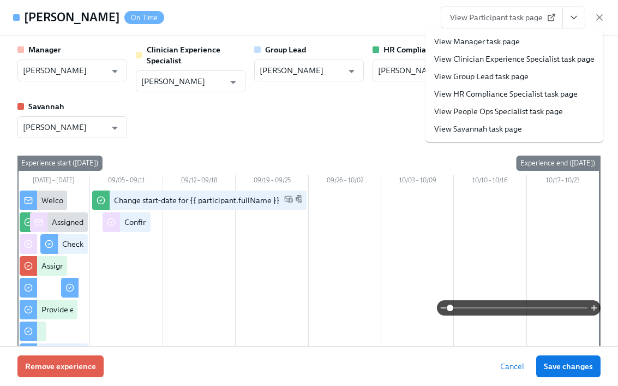
click at [529, 107] on link "View People Ops Specialist task page" at bounding box center [498, 111] width 129 height 11
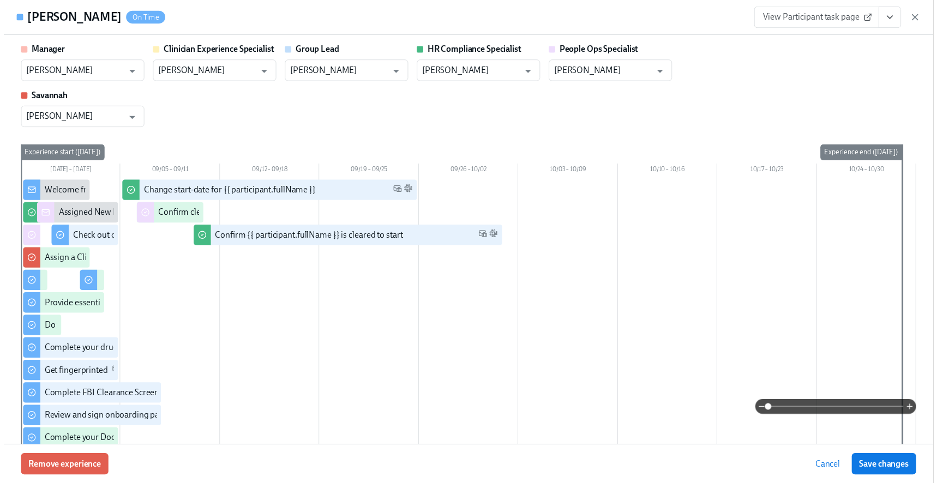
scroll to position [0, 13931]
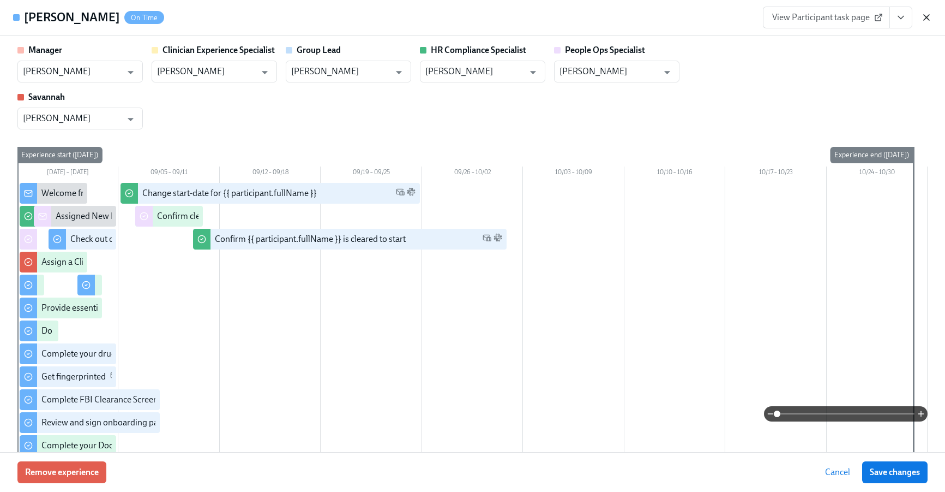
click at [930, 19] on icon "button" at bounding box center [926, 17] width 11 height 11
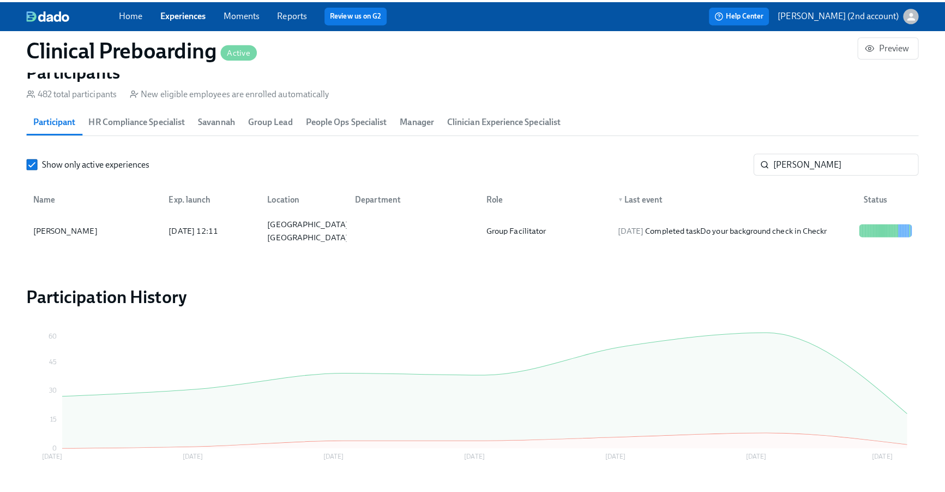
scroll to position [0, 13923]
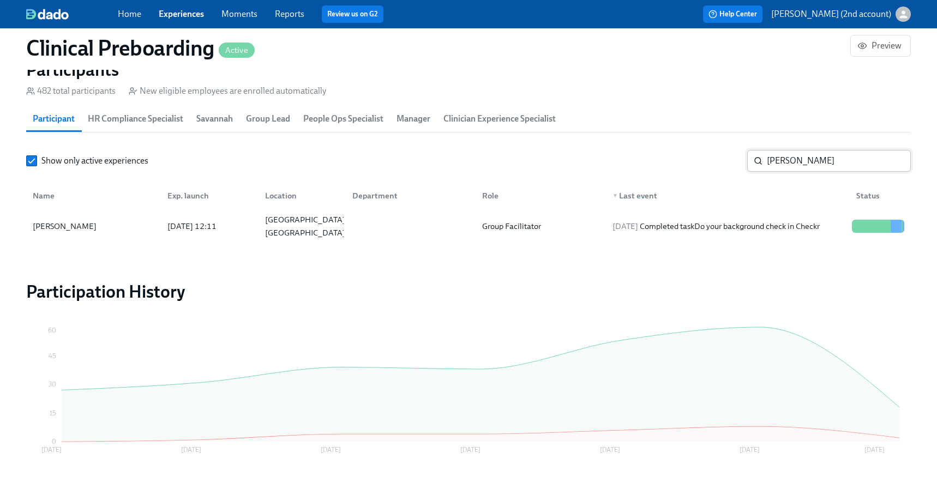
click at [793, 162] on input "Jana Hutzenbiler" at bounding box center [839, 161] width 144 height 22
paste input "Maria Baroco"
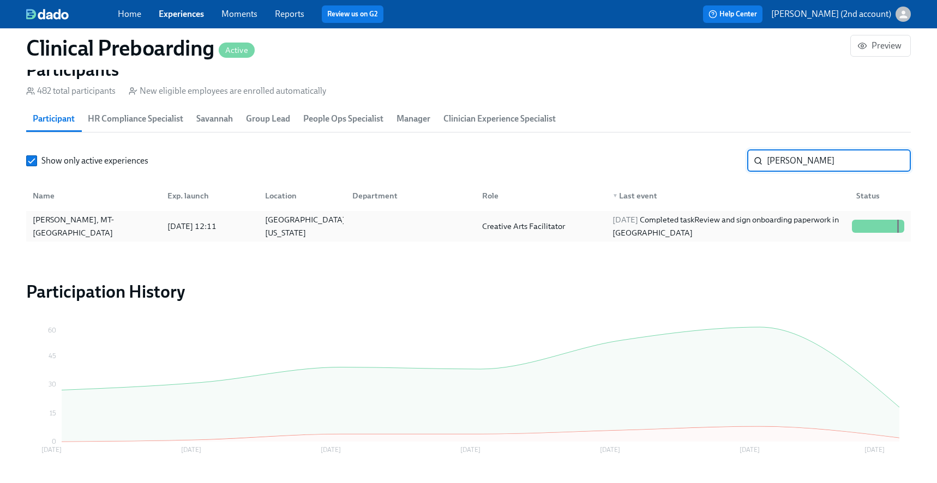
click at [705, 223] on div "2025/09/06 Completed task Review and sign onboarding paperwork in UKG" at bounding box center [727, 226] width 239 height 26
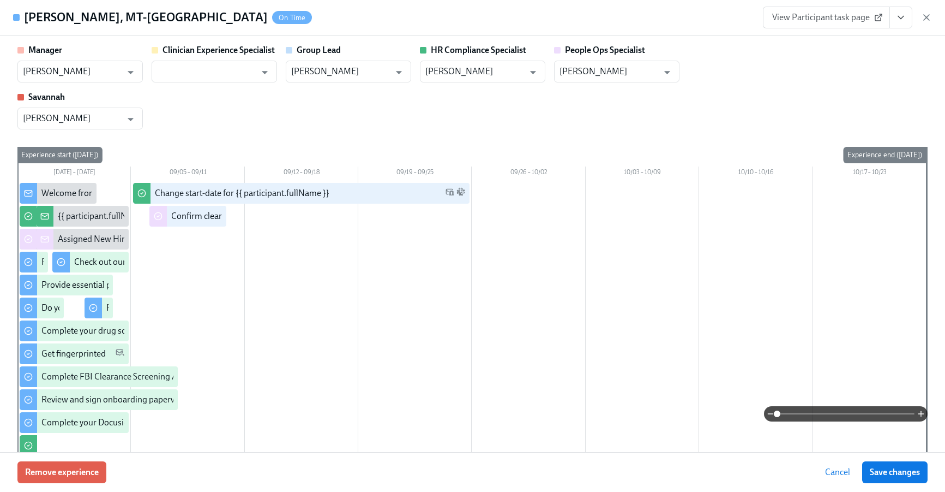
click at [907, 22] on button "View task page" at bounding box center [901, 18] width 23 height 22
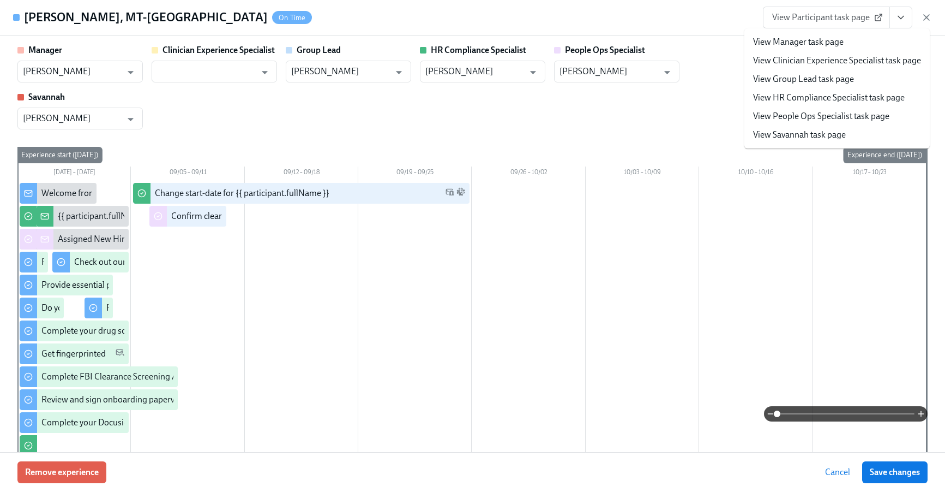
click at [825, 111] on link "View People Ops Specialist task page" at bounding box center [821, 116] width 136 height 12
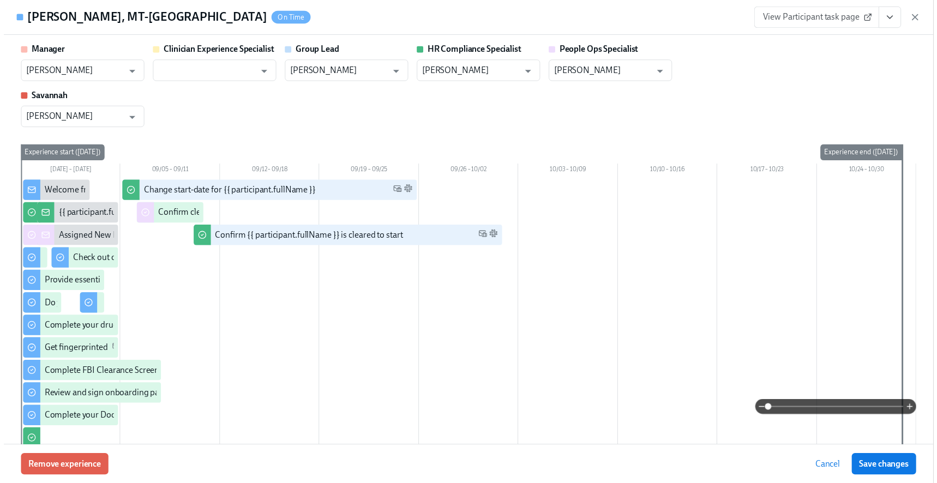
scroll to position [0, 13931]
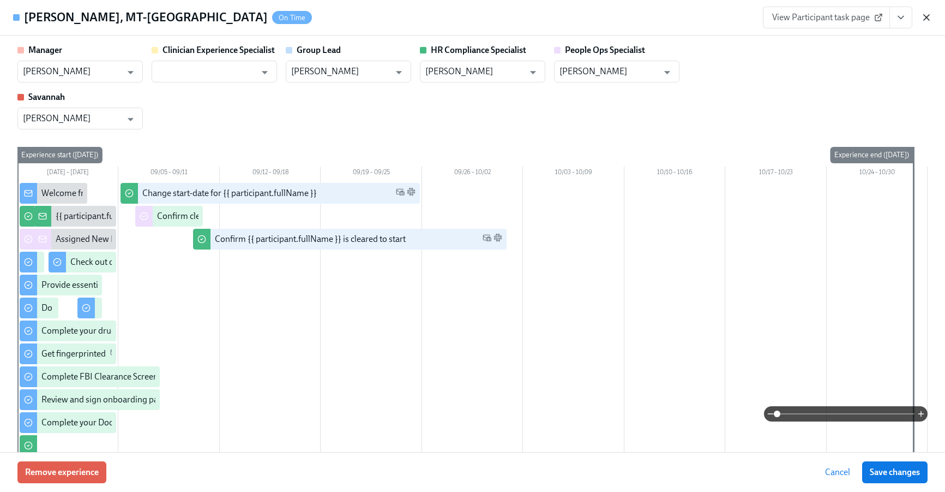
click at [924, 16] on icon "button" at bounding box center [926, 17] width 11 height 11
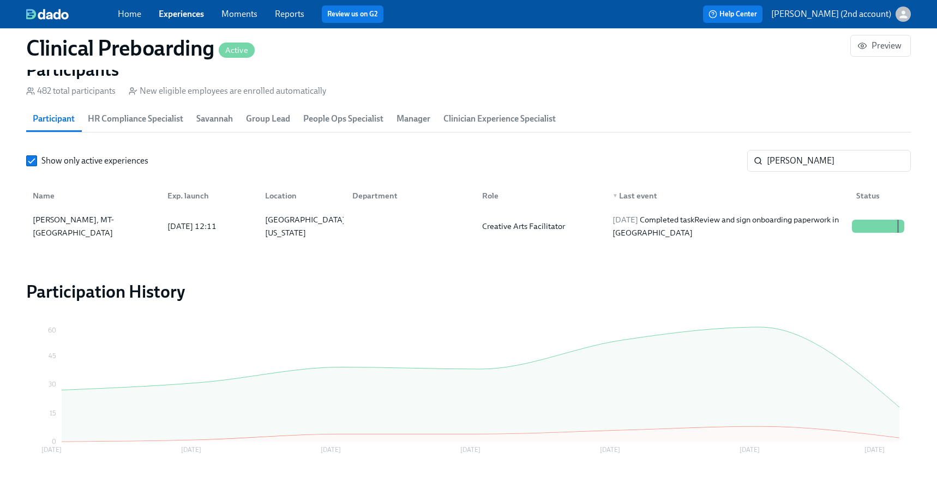
scroll to position [0, 13923]
click at [799, 155] on input "Maria Baroco" at bounding box center [839, 161] width 144 height 22
click at [798, 157] on input "Maria Baroco" at bounding box center [839, 161] width 144 height 22
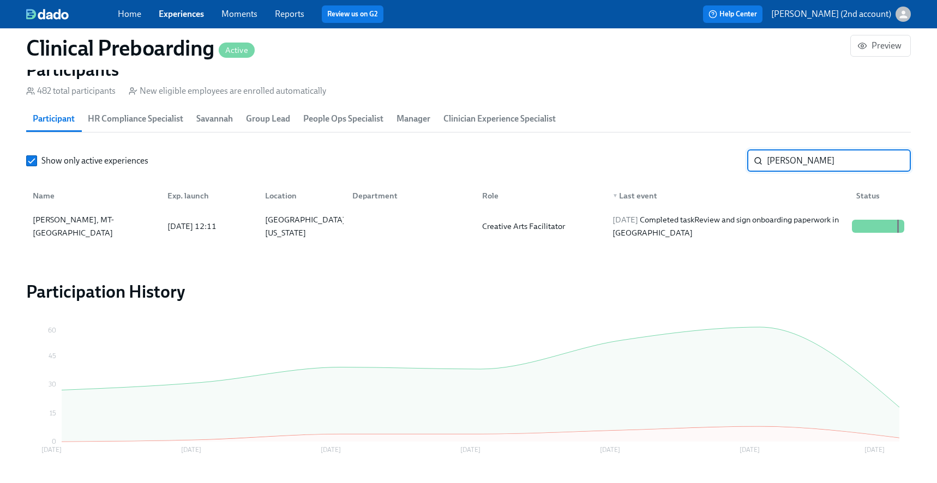
paste input "Kristina Florent"
type input "Kristina Florent"
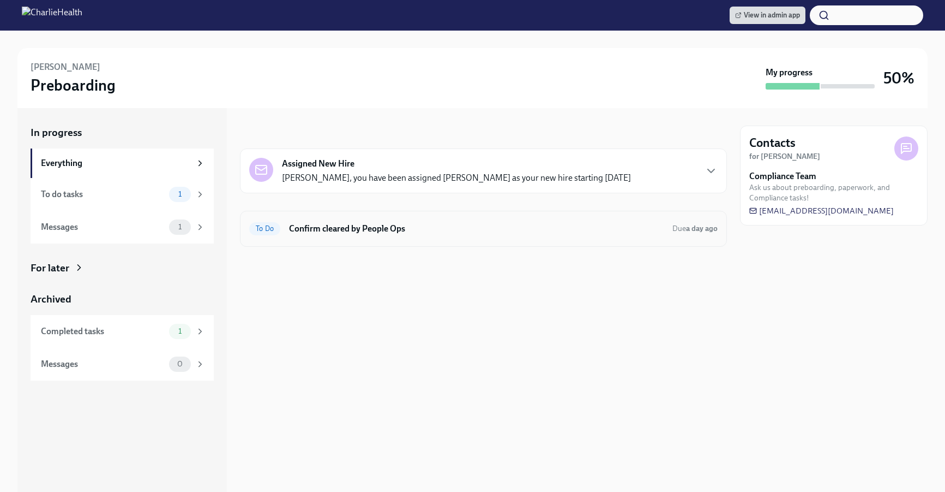
click at [582, 228] on h6 "Confirm cleared by People Ops" at bounding box center [476, 229] width 375 height 12
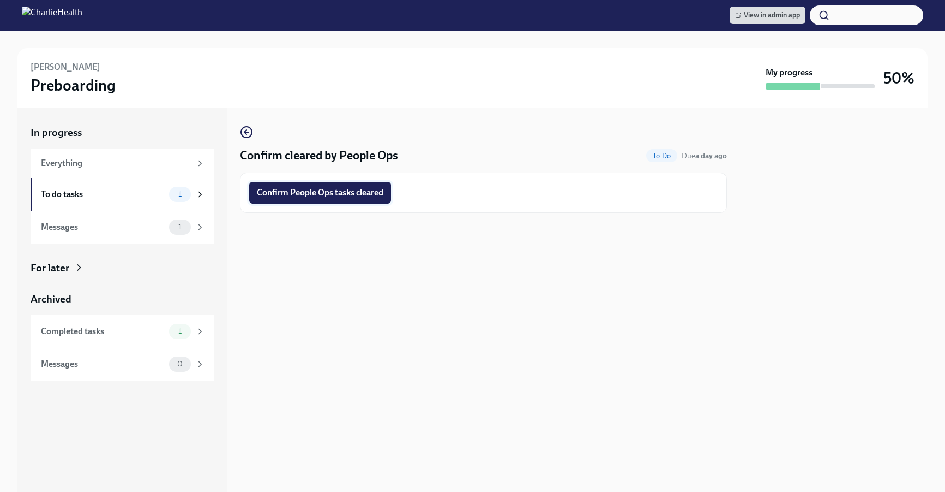
click at [387, 196] on button "Confirm People Ops tasks cleared" at bounding box center [320, 193] width 142 height 22
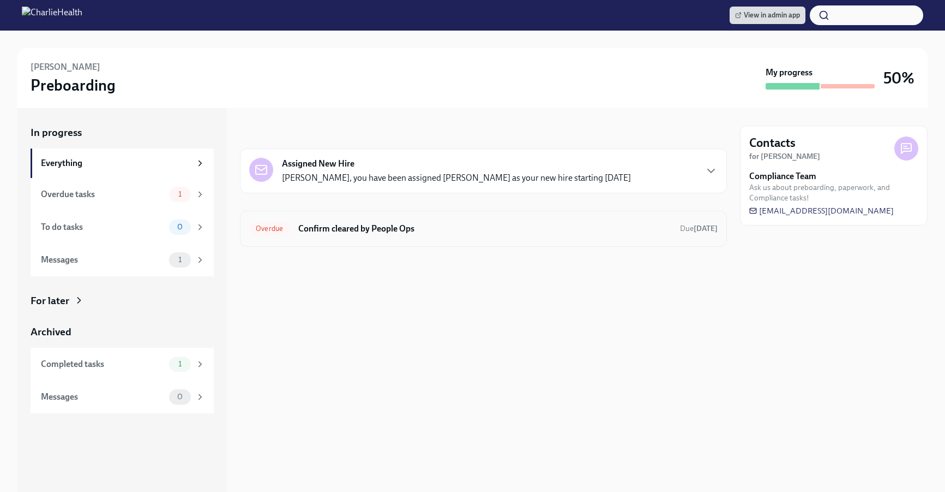
click at [434, 239] on div "Overdue Confirm cleared by People Ops Due [DATE]" at bounding box center [483, 229] width 487 height 36
click at [321, 230] on h6 "Confirm cleared by People Ops" at bounding box center [484, 229] width 373 height 12
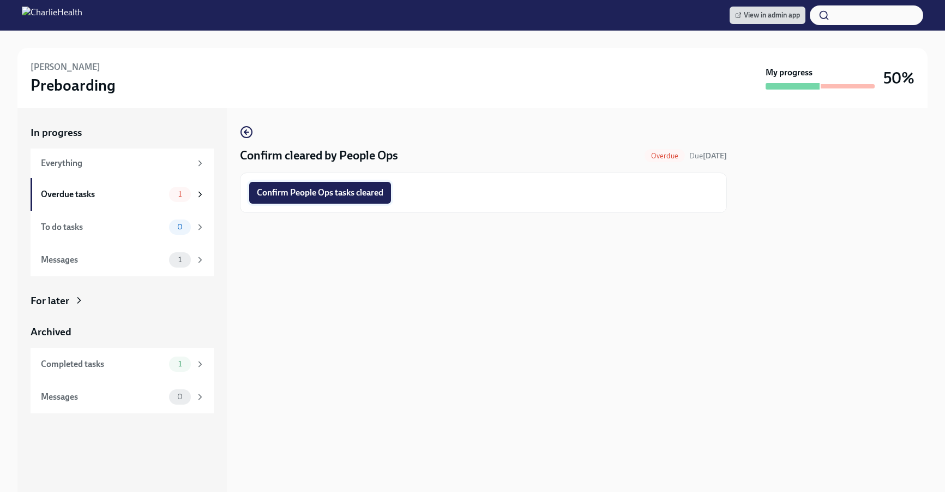
click at [313, 190] on span "Confirm People Ops tasks cleared" at bounding box center [320, 192] width 127 height 11
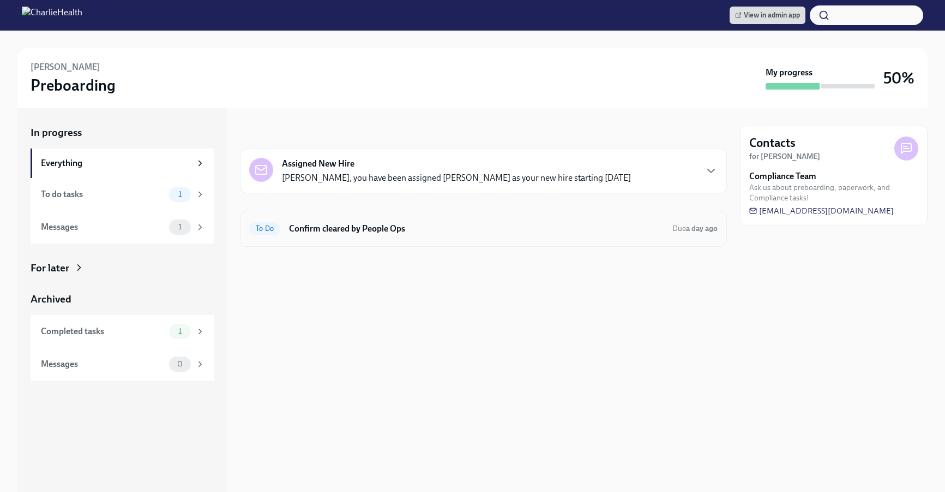
click at [411, 242] on div "To Do Confirm cleared by People Ops Due a day ago" at bounding box center [483, 229] width 487 height 36
click at [393, 234] on h6 "Confirm cleared by People Ops" at bounding box center [476, 229] width 375 height 12
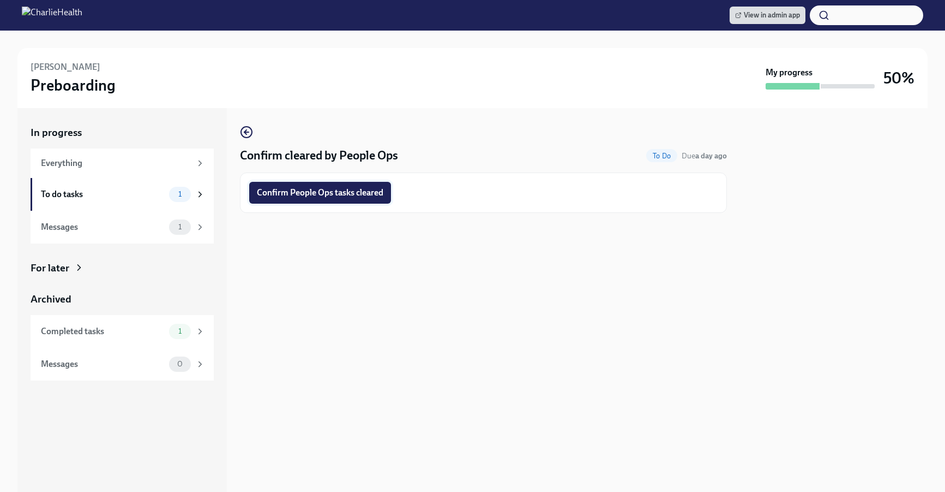
click at [326, 195] on span "Confirm People Ops tasks cleared" at bounding box center [320, 192] width 127 height 11
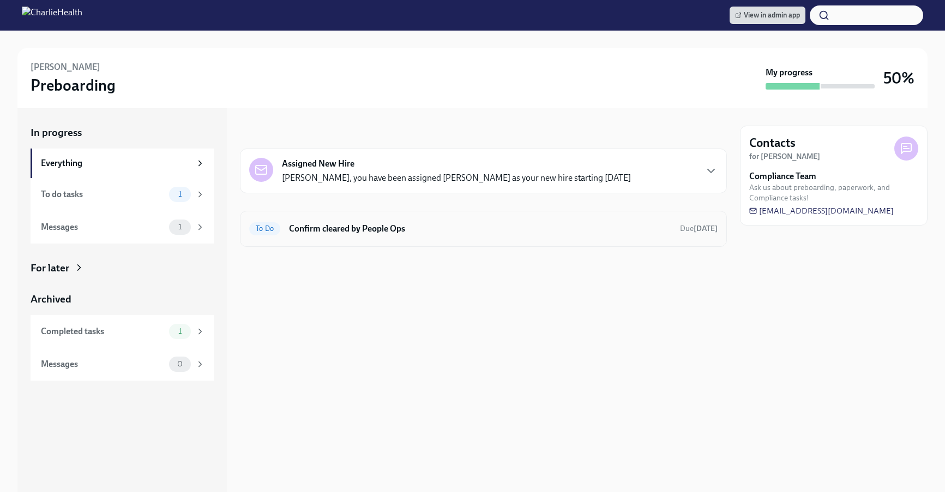
click at [332, 214] on div "To Do Confirm cleared by People Ops Due 2 days ago" at bounding box center [483, 229] width 487 height 36
click at [332, 223] on h6 "Confirm cleared by People Ops" at bounding box center [480, 229] width 382 height 12
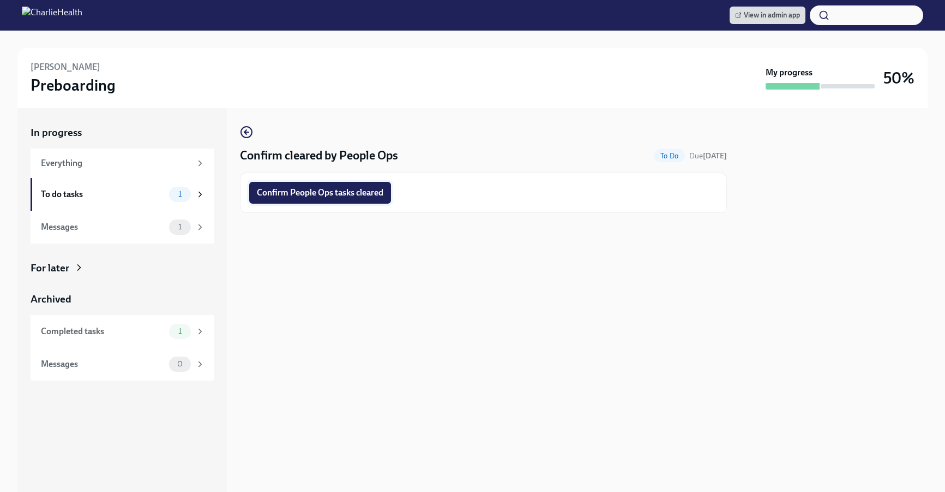
click at [285, 190] on span "Confirm People Ops tasks cleared" at bounding box center [320, 192] width 127 height 11
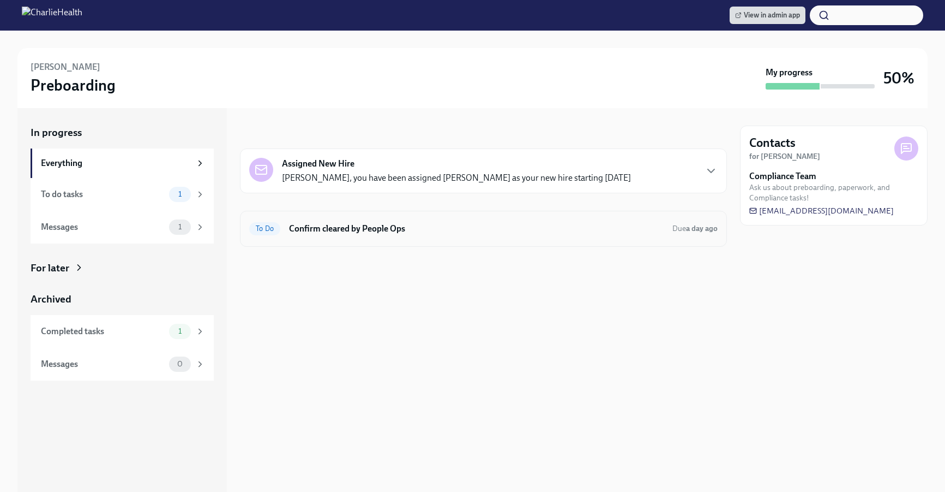
click at [448, 240] on div "To Do Confirm cleared by People Ops Due a day ago" at bounding box center [483, 229] width 487 height 36
click at [451, 223] on h6 "Confirm cleared by People Ops" at bounding box center [476, 229] width 375 height 12
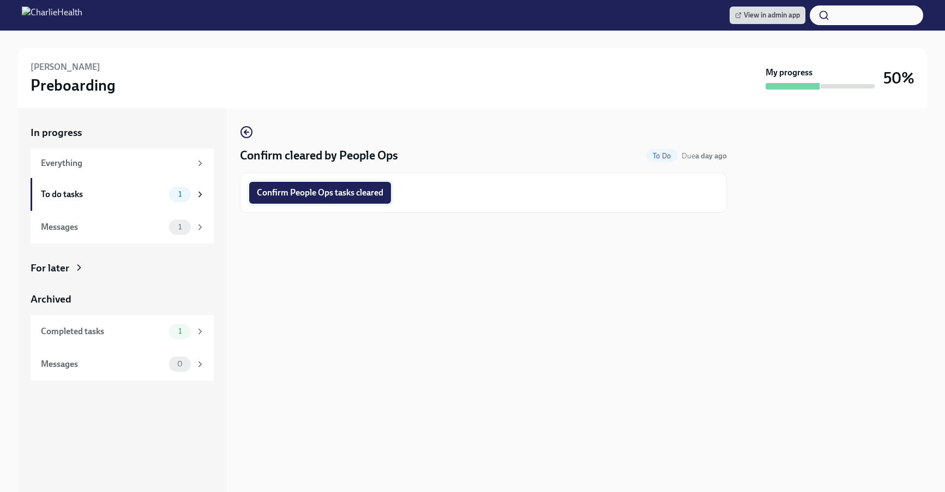
click at [341, 201] on button "Confirm People Ops tasks cleared" at bounding box center [320, 193] width 142 height 22
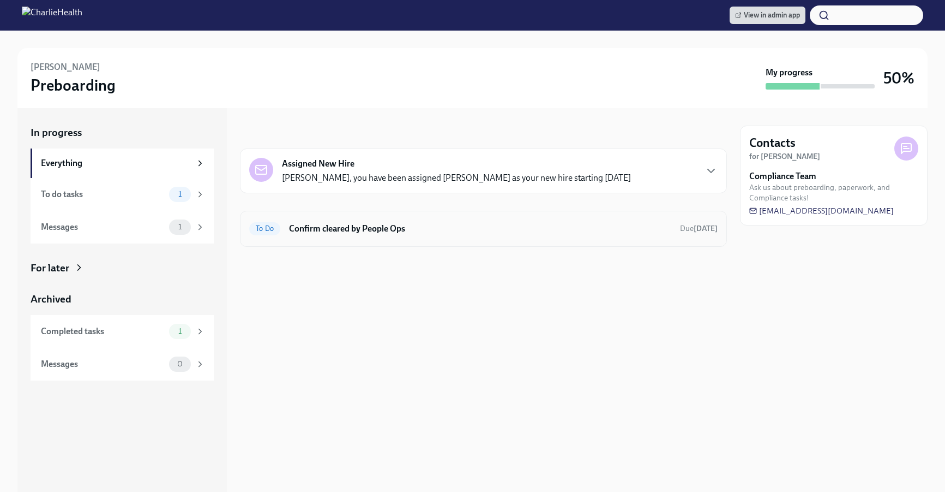
click at [425, 236] on div "To Do Confirm cleared by People Ops Due today" at bounding box center [483, 228] width 469 height 17
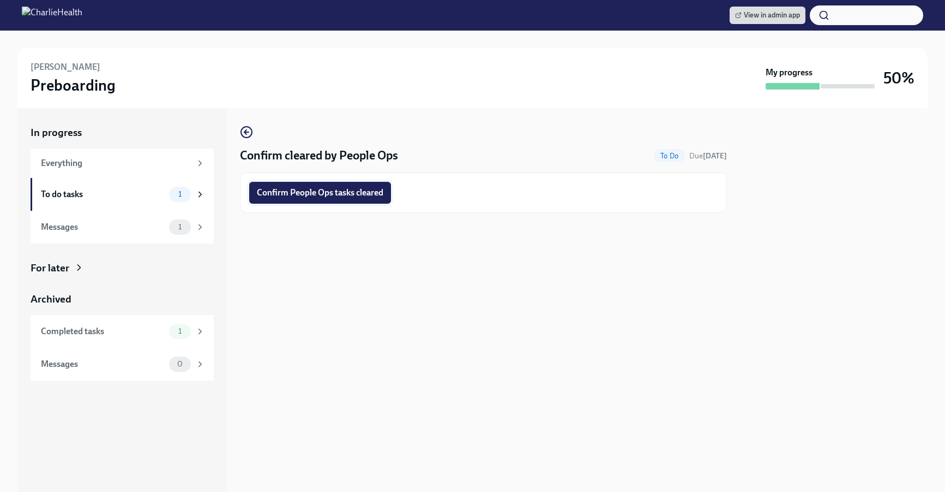
click at [382, 196] on span "Confirm People Ops tasks cleared" at bounding box center [320, 192] width 127 height 11
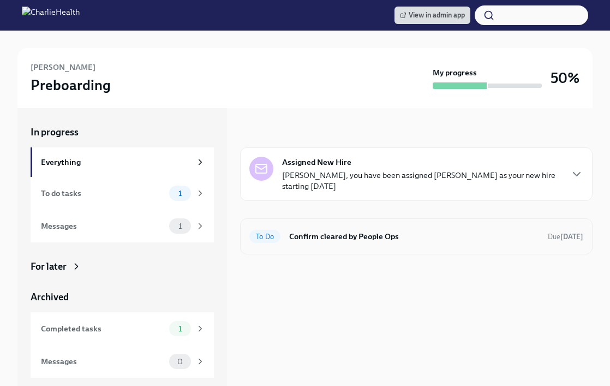
click at [399, 232] on h6 "Confirm cleared by People Ops" at bounding box center [414, 236] width 250 height 12
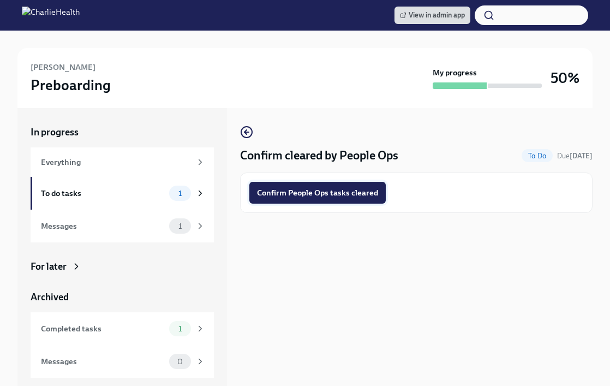
click at [353, 195] on span "Confirm People Ops tasks cleared" at bounding box center [317, 192] width 121 height 11
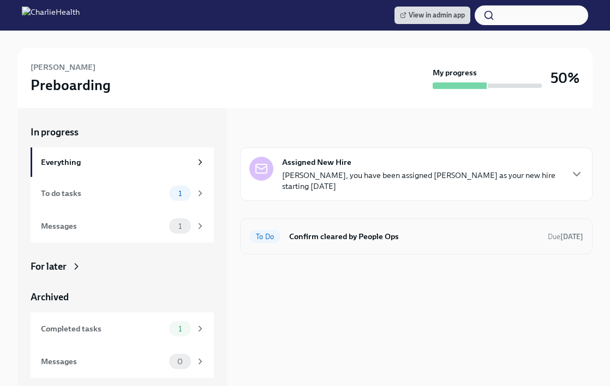
click at [362, 237] on h6 "Confirm cleared by People Ops" at bounding box center [414, 236] width 250 height 12
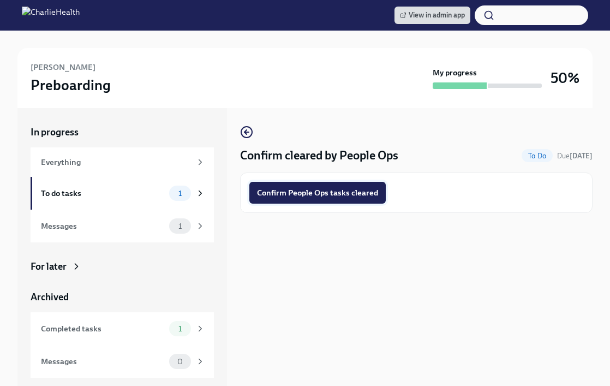
click at [351, 194] on span "Confirm People Ops tasks cleared" at bounding box center [317, 192] width 121 height 11
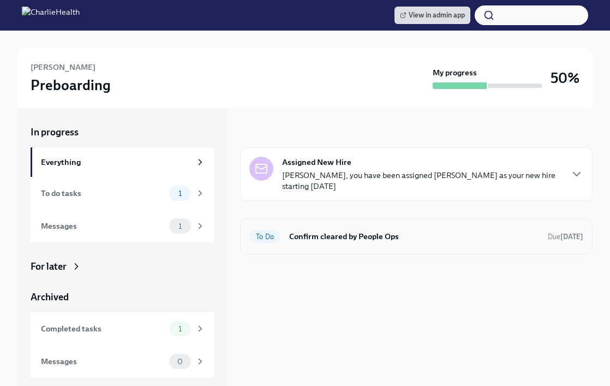
click at [343, 236] on h6 "Confirm cleared by People Ops" at bounding box center [414, 236] width 250 height 12
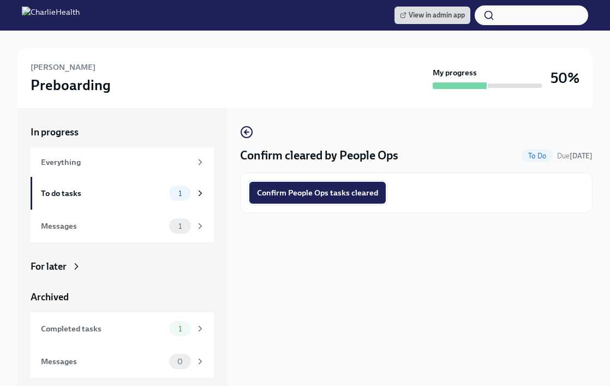
click at [323, 196] on span "Confirm People Ops tasks cleared" at bounding box center [317, 192] width 121 height 11
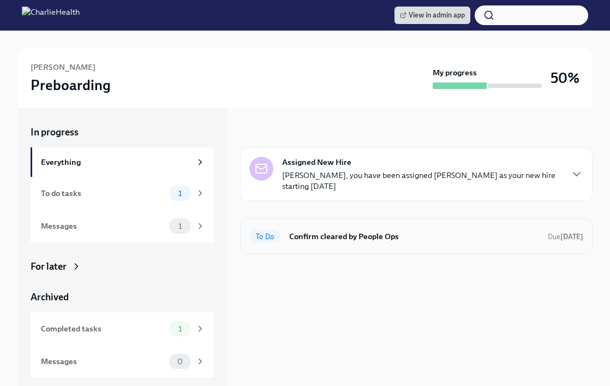
click at [310, 227] on div "To Do Confirm cleared by People Ops Due [DATE]" at bounding box center [416, 235] width 334 height 17
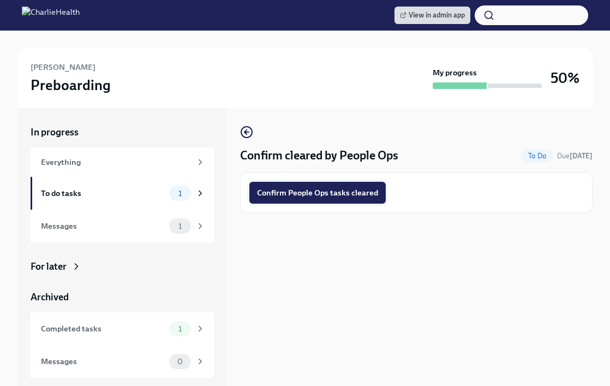
click at [308, 185] on button "Confirm People Ops tasks cleared" at bounding box center [317, 193] width 136 height 22
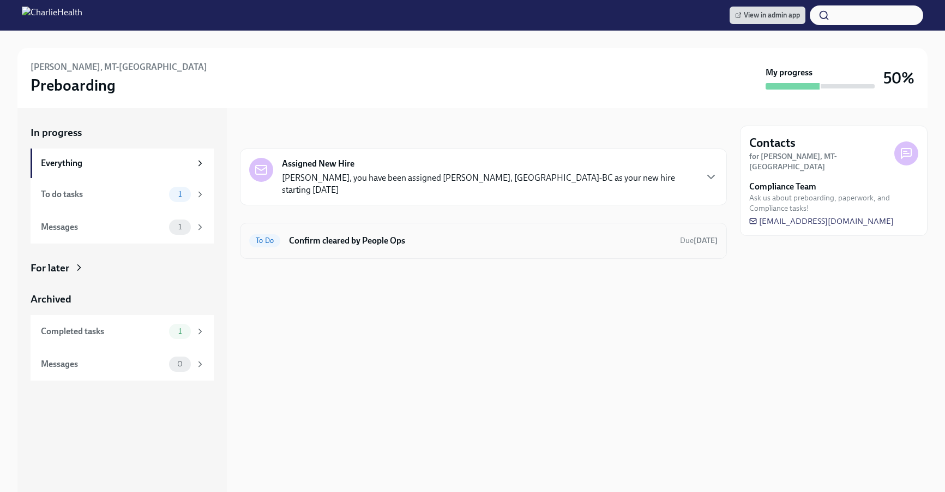
click at [447, 234] on div "To Do Confirm cleared by People Ops Due [DATE]" at bounding box center [483, 240] width 469 height 17
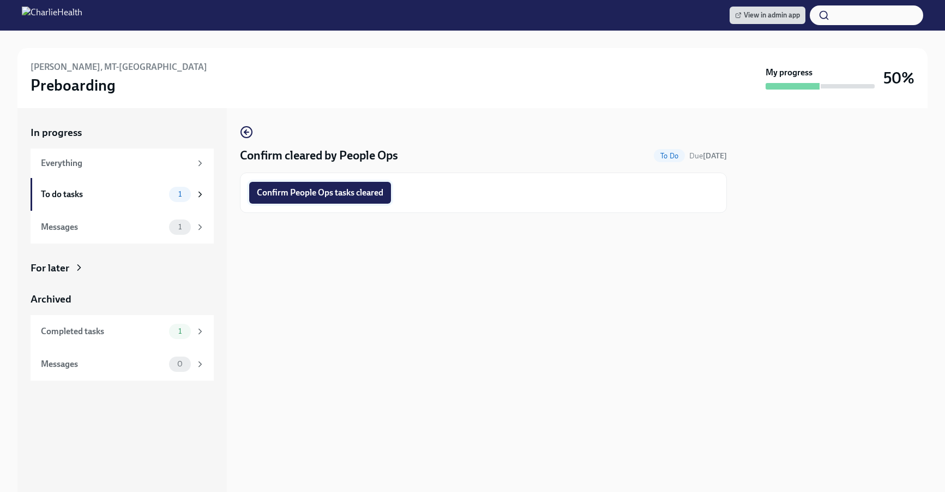
click at [347, 194] on span "Confirm People Ops tasks cleared" at bounding box center [320, 192] width 127 height 11
